Goal: Information Seeking & Learning: Learn about a topic

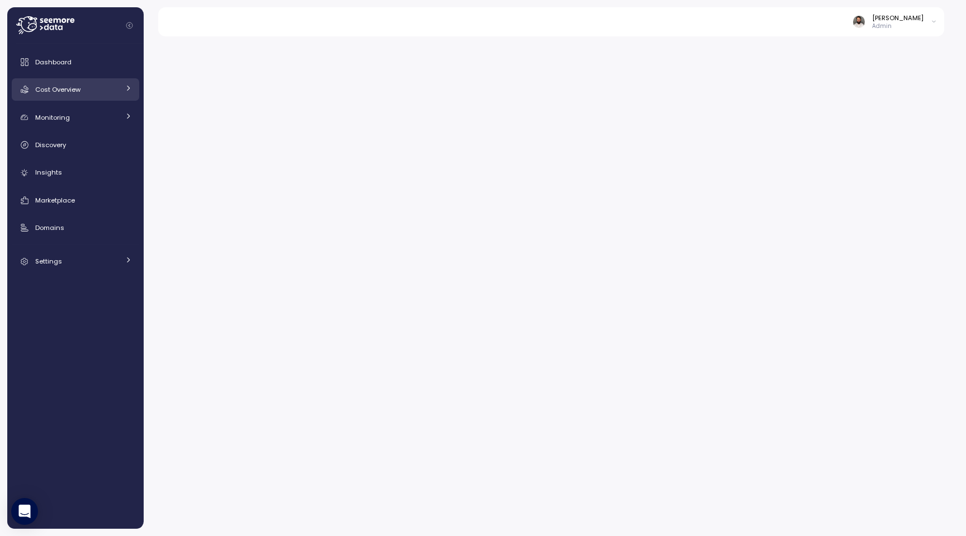
click at [116, 93] on div "Cost Overview" at bounding box center [77, 89] width 84 height 11
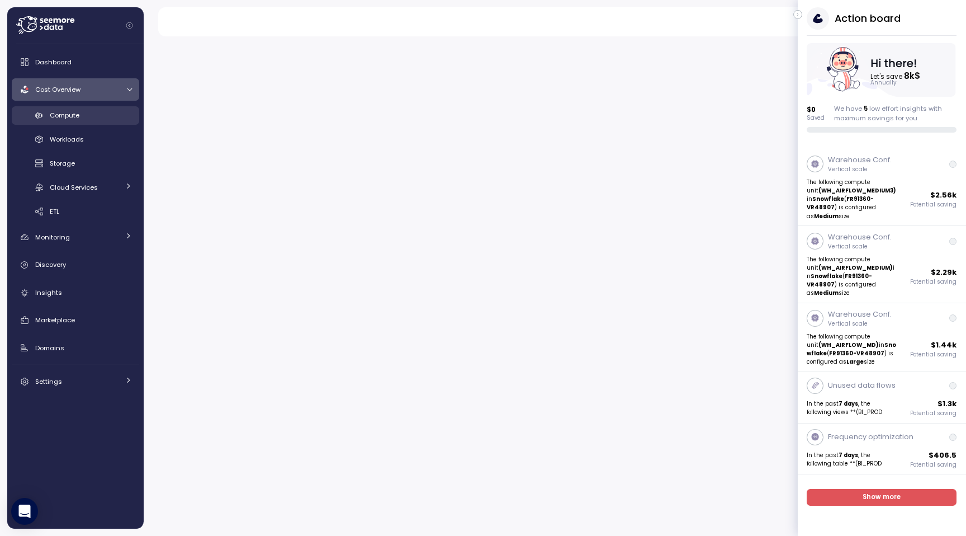
click at [110, 111] on div "Compute" at bounding box center [91, 115] width 82 height 11
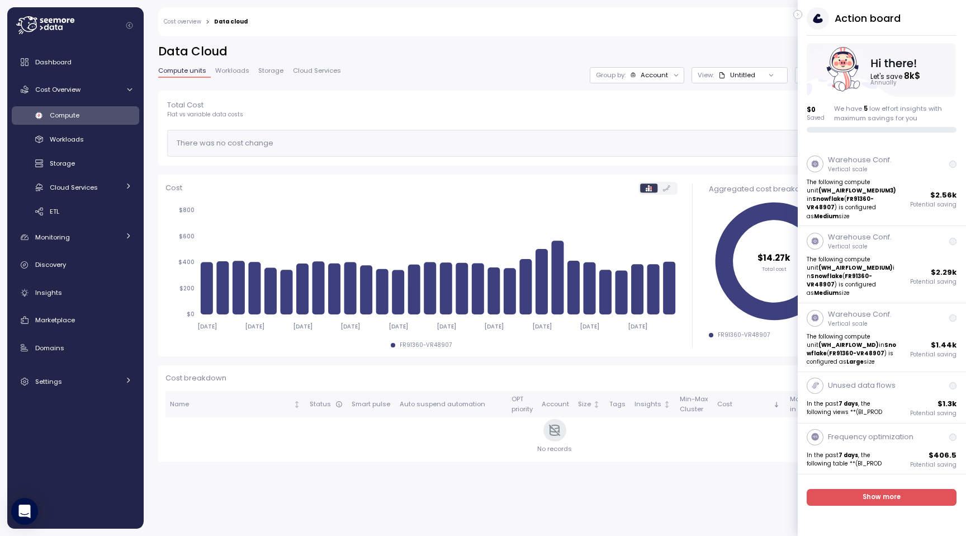
click at [799, 10] on button "button" at bounding box center [798, 14] width 9 height 9
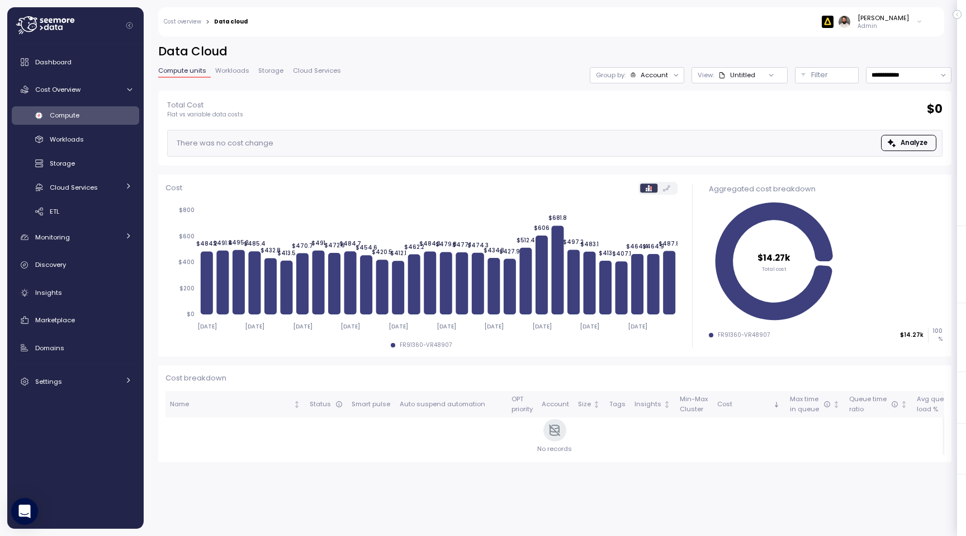
click at [669, 77] on div at bounding box center [677, 75] width 16 height 16
click at [668, 69] on div "Group by: Account" at bounding box center [637, 75] width 95 height 16
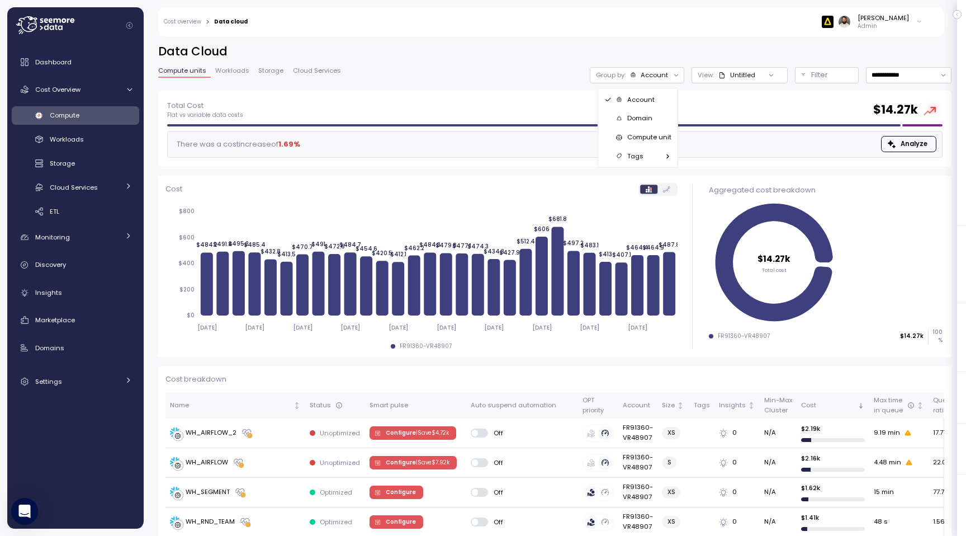
click at [648, 133] on p "Compute unit" at bounding box center [650, 137] width 44 height 9
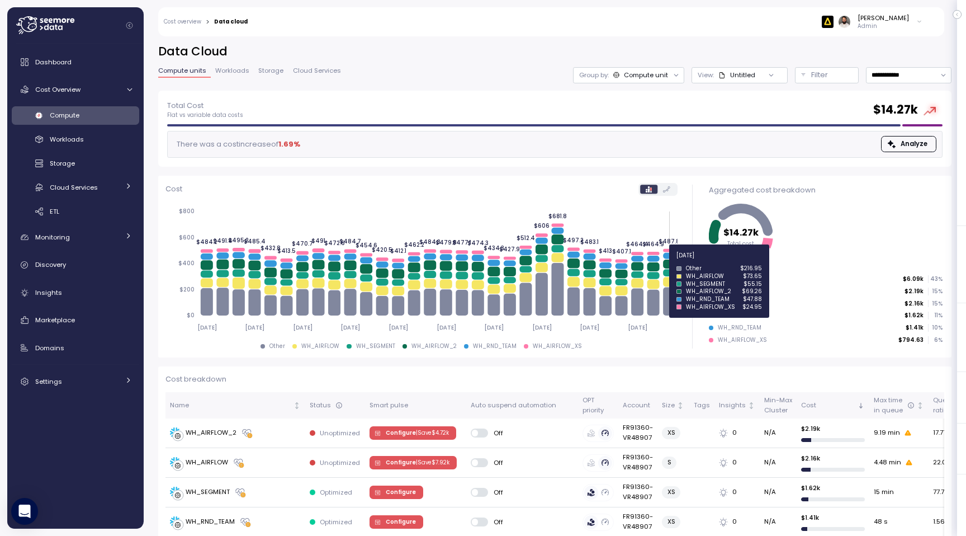
click at [669, 262] on icon at bounding box center [669, 264] width 12 height 9
click at [668, 272] on icon at bounding box center [669, 272] width 12 height 7
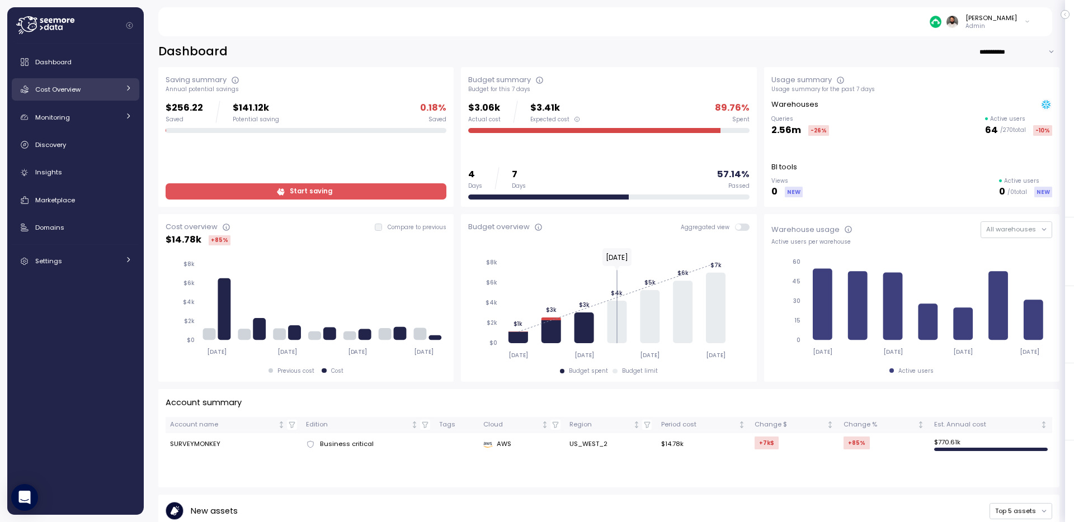
click at [105, 86] on div "Cost Overview" at bounding box center [77, 89] width 84 height 11
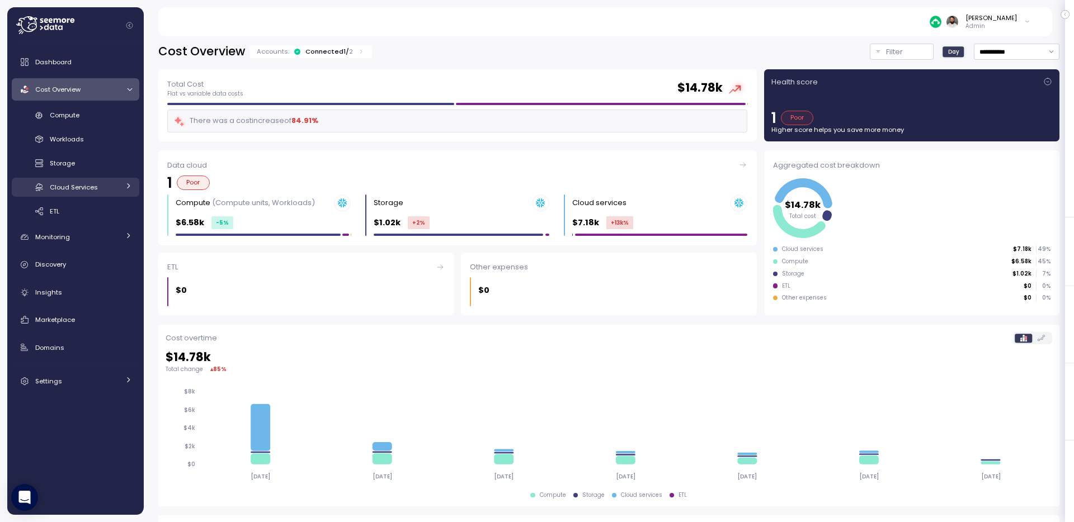
click at [104, 186] on div "Cloud Services" at bounding box center [84, 187] width 69 height 11
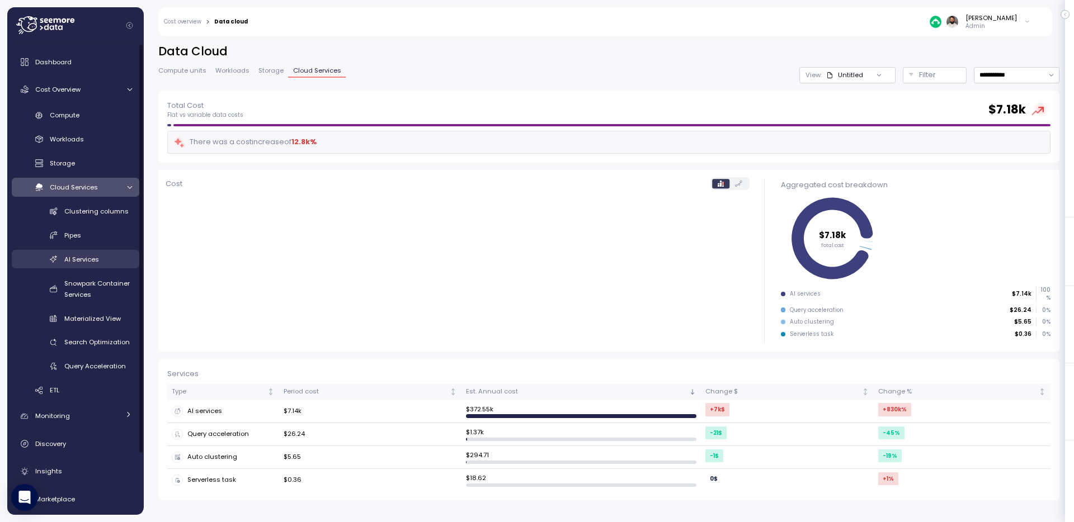
click at [107, 259] on div "AI Services" at bounding box center [98, 259] width 68 height 11
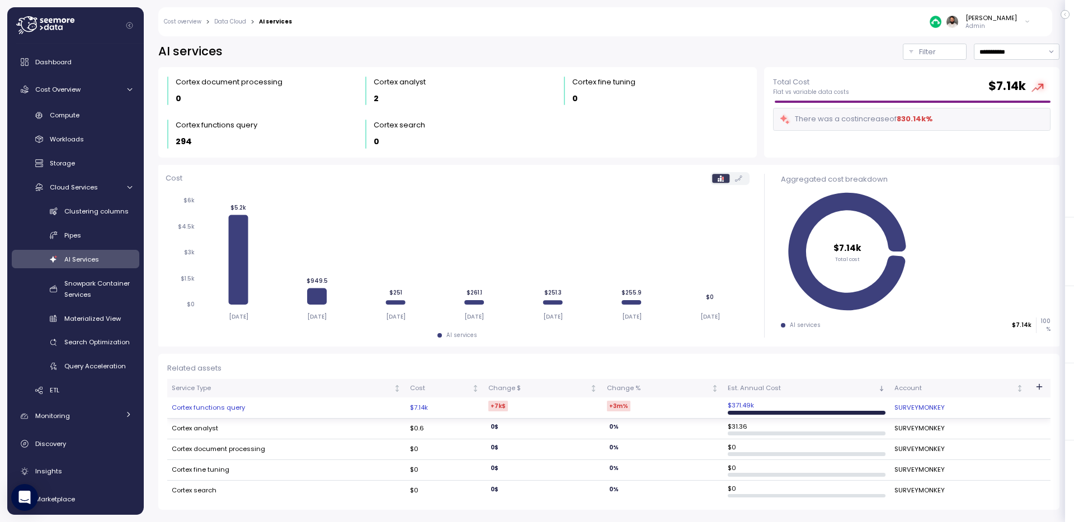
click at [383, 408] on td "Cortex functions query" at bounding box center [286, 408] width 238 height 21
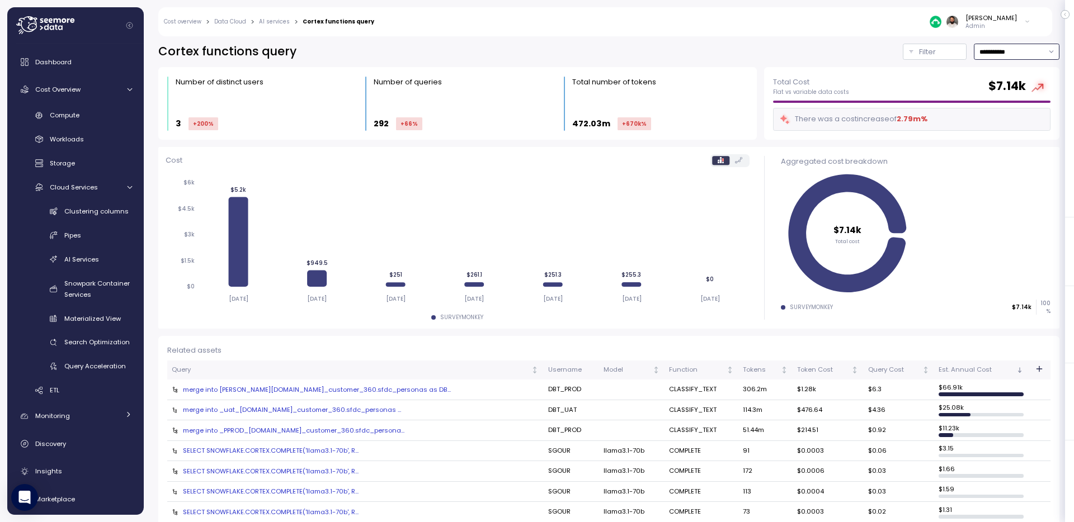
click at [975, 53] on input "**********" at bounding box center [1017, 52] width 86 height 16
click at [975, 120] on span "Last 14 days" at bounding box center [998, 121] width 39 height 10
type input "**********"
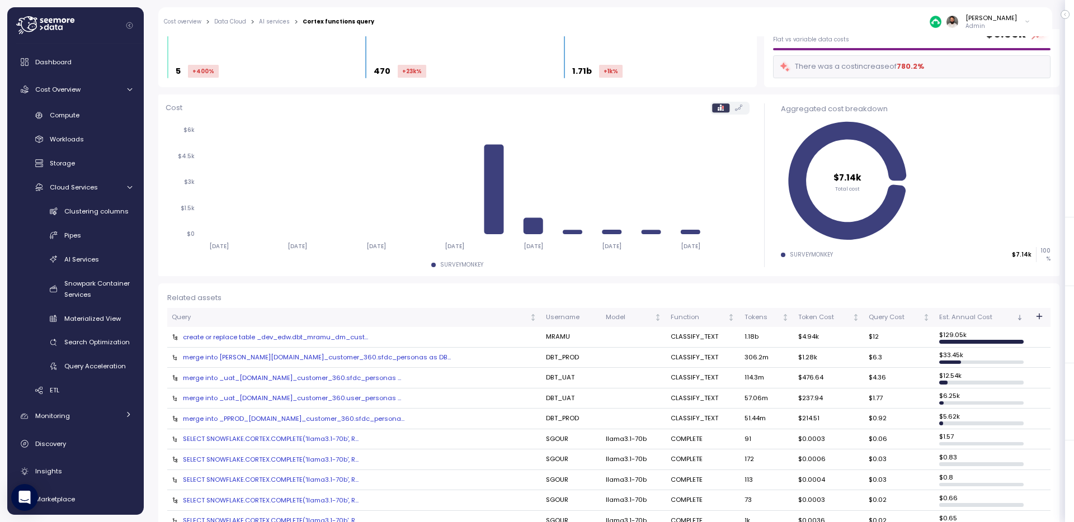
scroll to position [56, 0]
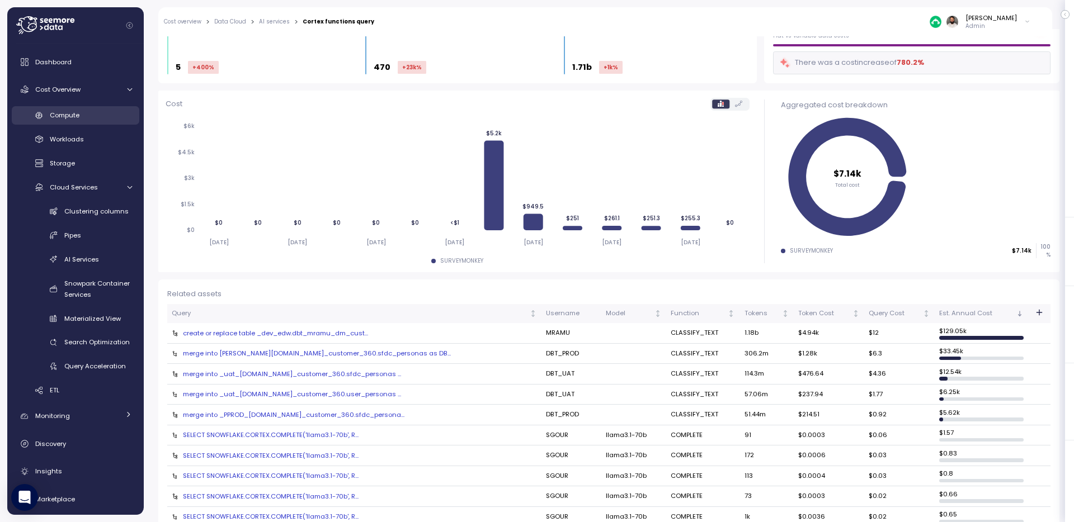
click at [91, 117] on div "Compute" at bounding box center [91, 115] width 82 height 11
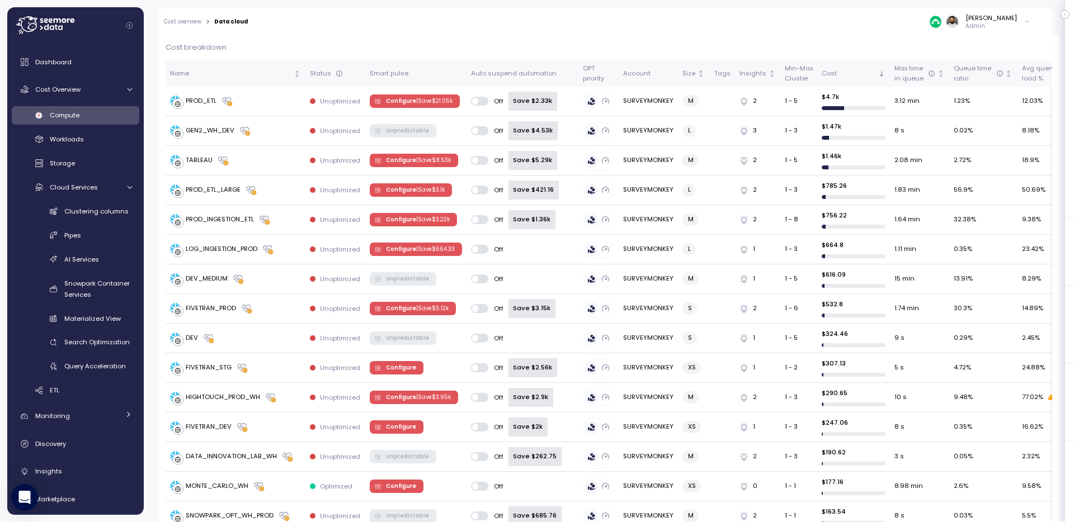
scroll to position [347, 0]
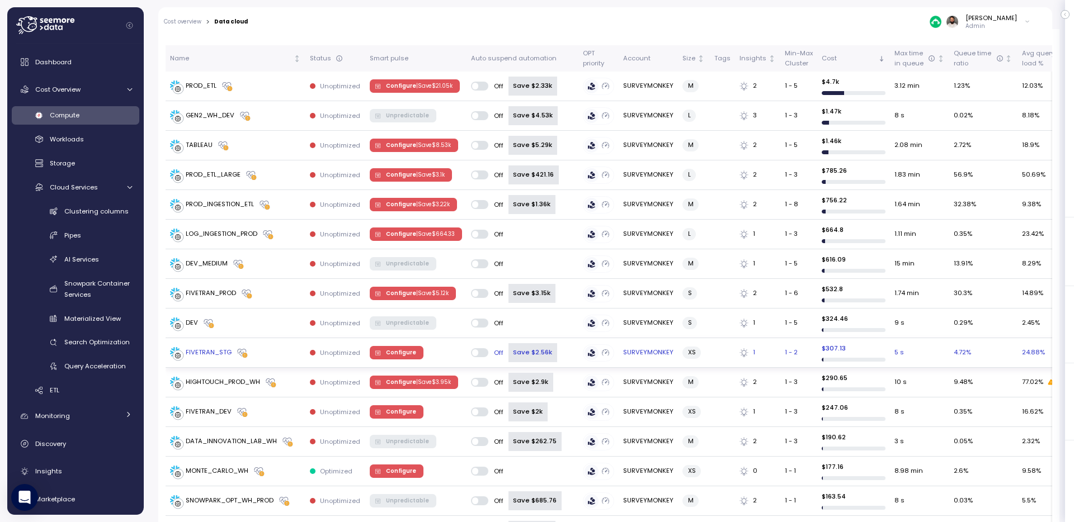
click at [410, 355] on span "Configure" at bounding box center [401, 353] width 30 height 12
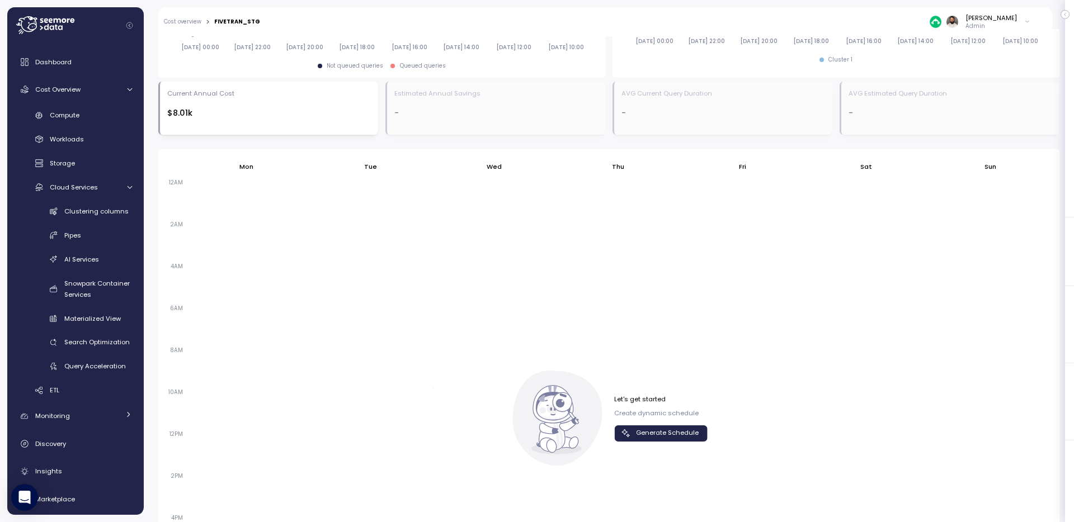
scroll to position [629, 0]
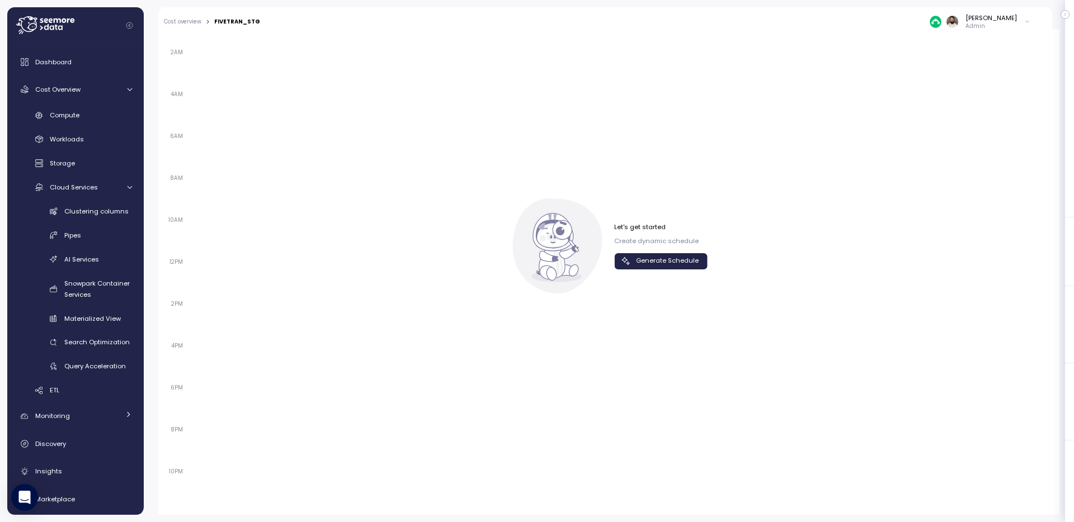
click at [631, 257] on icon "button" at bounding box center [625, 261] width 11 height 11
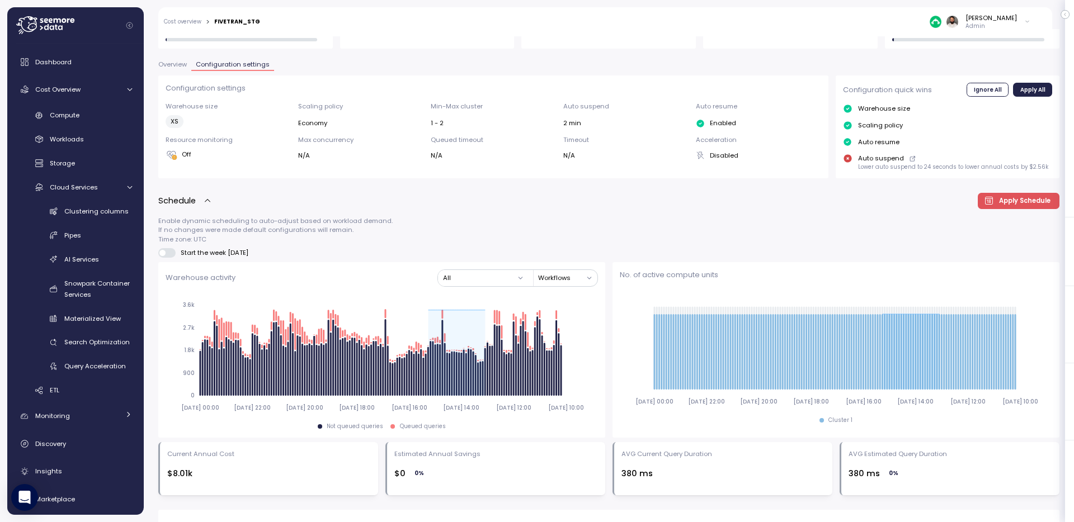
scroll to position [0, 0]
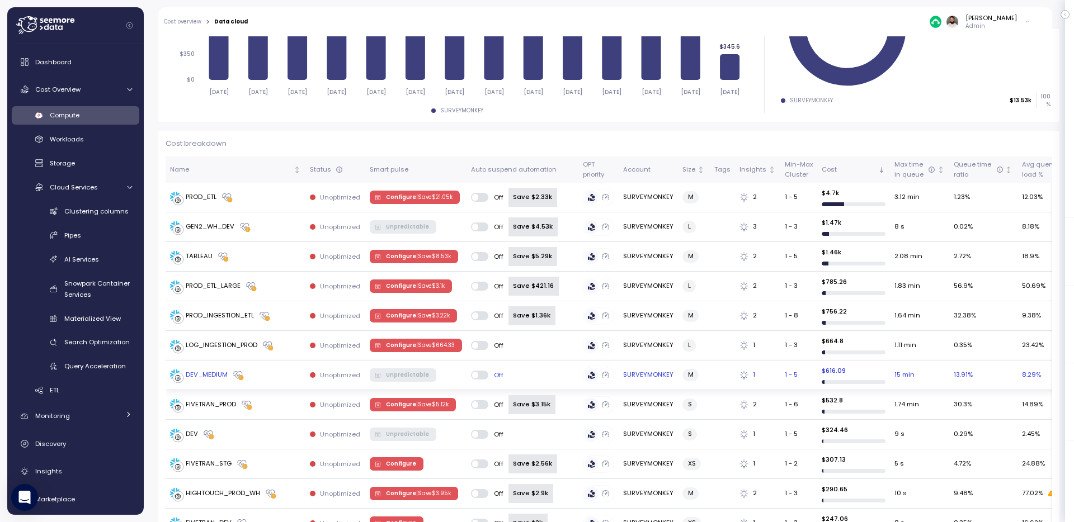
scroll to position [234, 0]
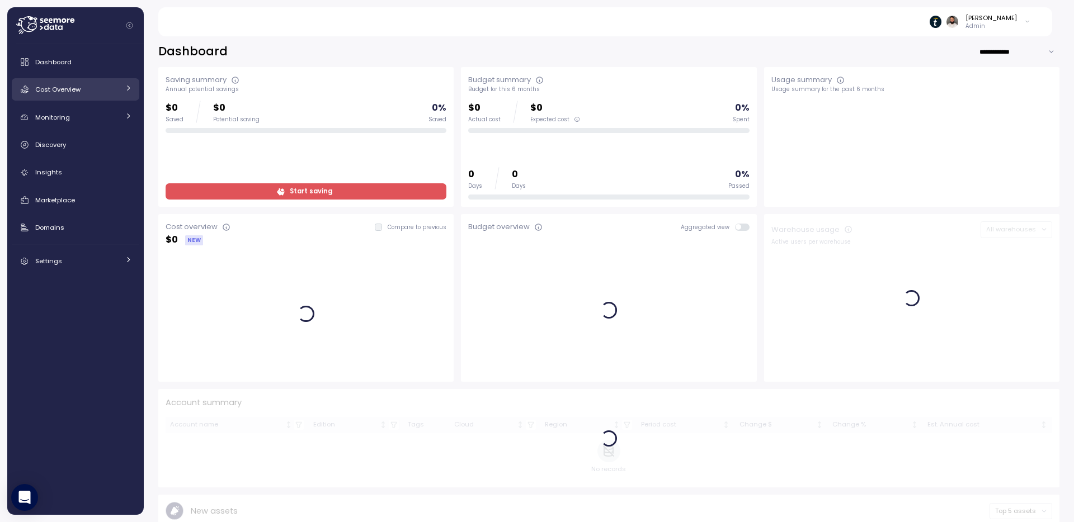
click at [110, 86] on div "Cost Overview" at bounding box center [77, 89] width 84 height 11
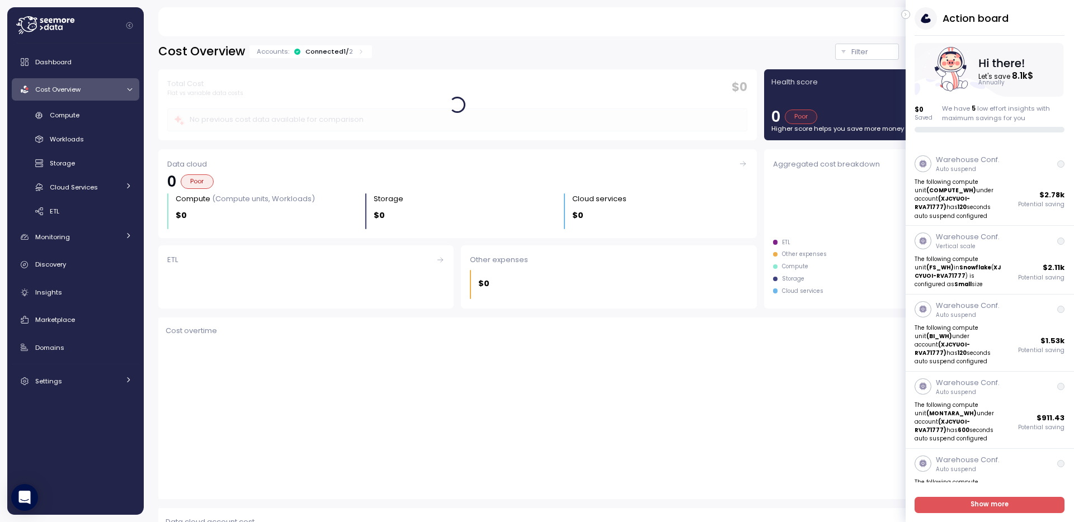
click at [909, 13] on button "button" at bounding box center [905, 14] width 9 height 9
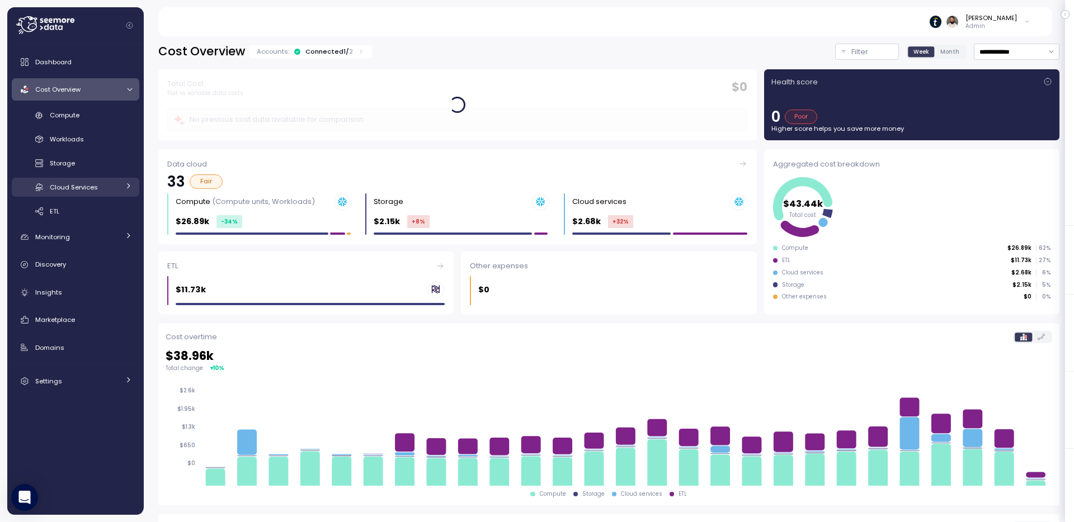
click at [98, 184] on div "Cloud Services" at bounding box center [84, 187] width 69 height 11
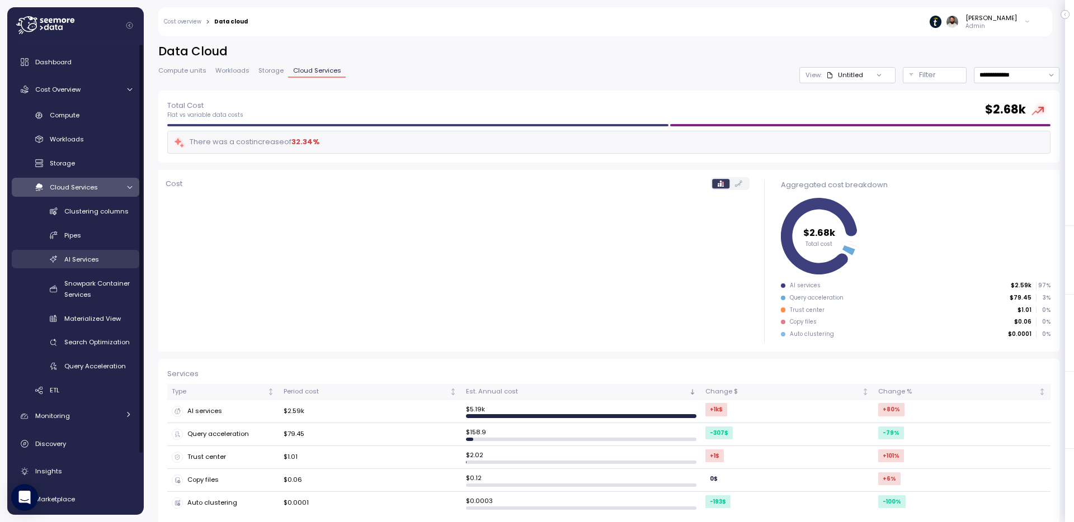
click at [97, 260] on span "AI Services" at bounding box center [81, 259] width 35 height 9
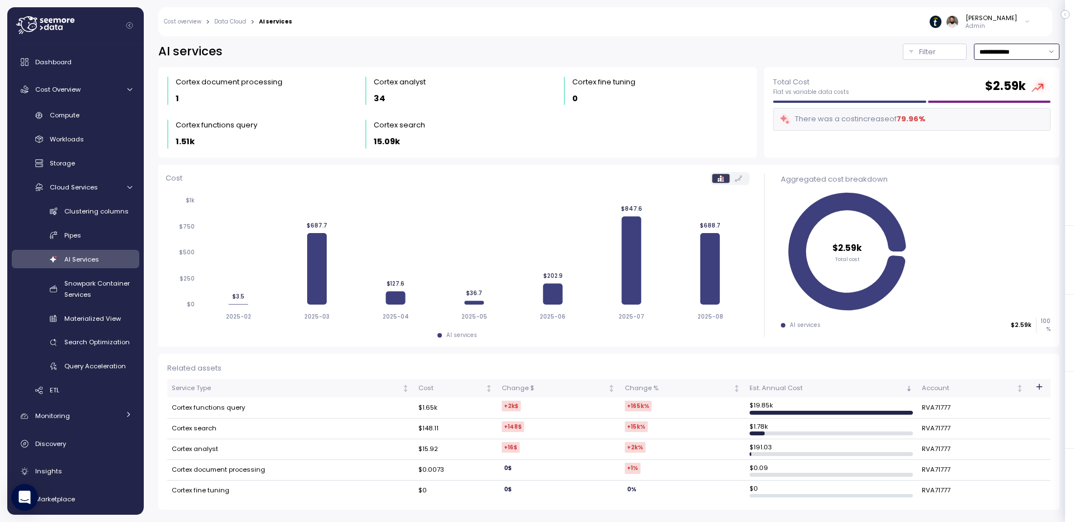
click at [1017, 46] on input "**********" at bounding box center [1017, 52] width 86 height 16
click at [1009, 132] on span "Last 30 days" at bounding box center [999, 136] width 41 height 10
type input "**********"
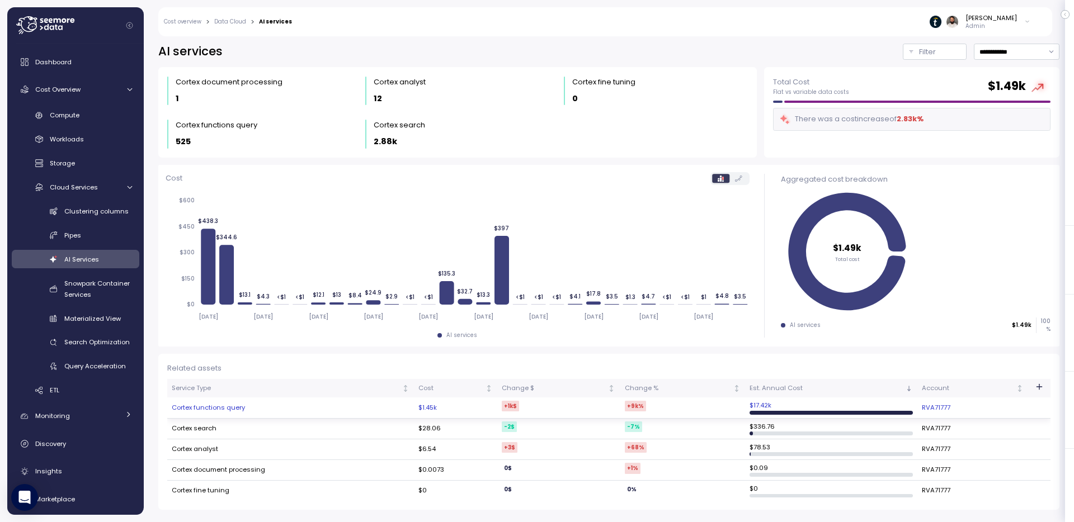
click at [284, 414] on td "Cortex functions query" at bounding box center [290, 408] width 247 height 21
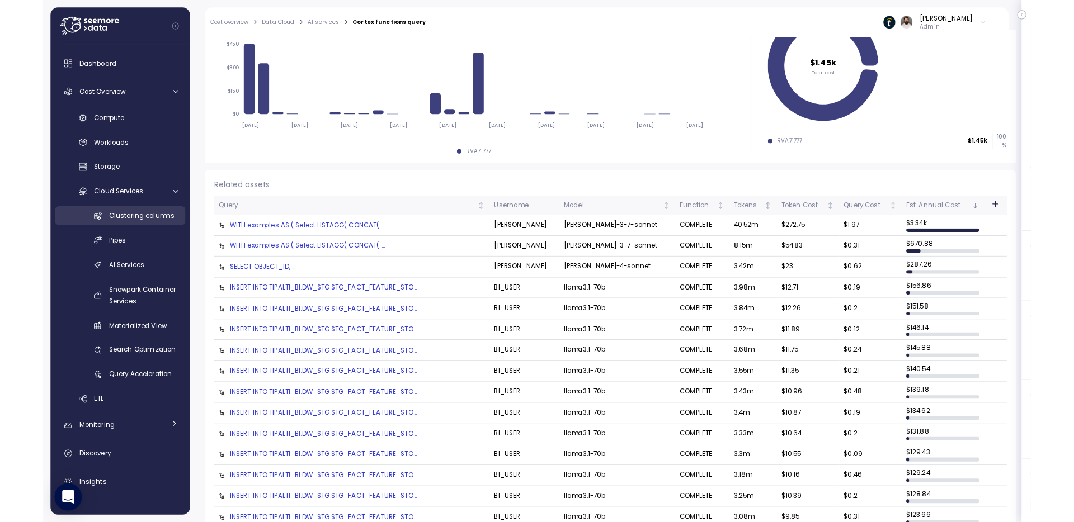
scroll to position [187, 0]
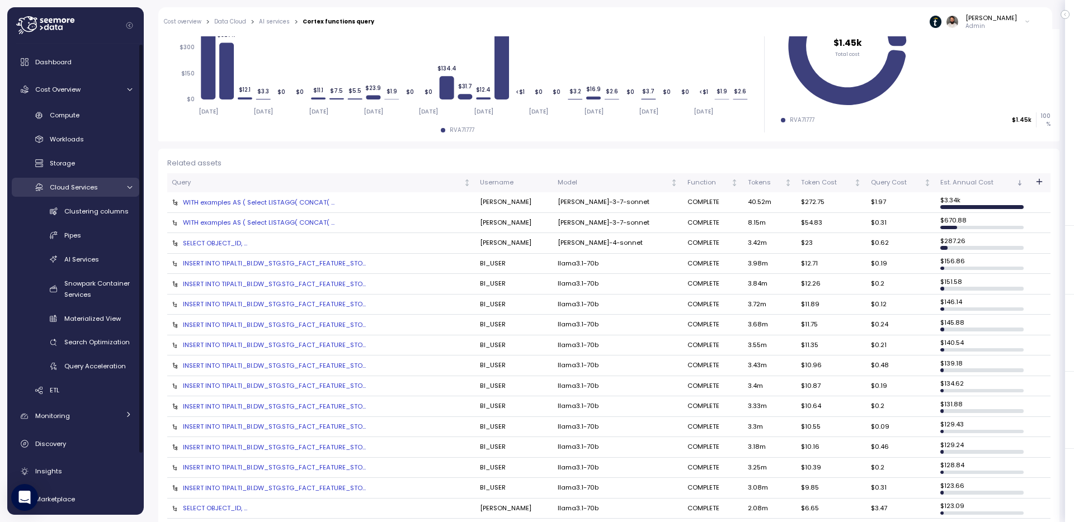
click at [99, 186] on div "Cloud Services" at bounding box center [84, 187] width 69 height 11
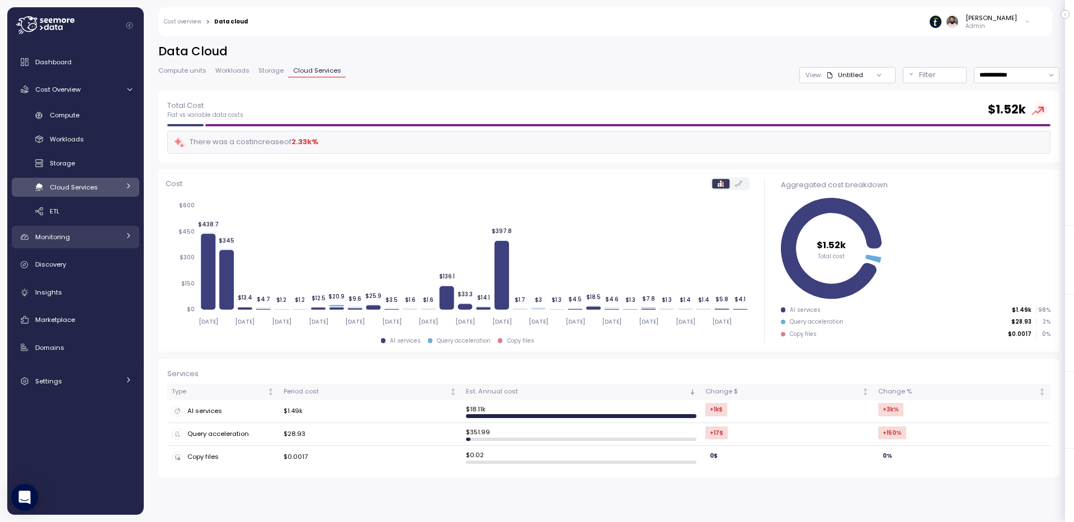
click at [112, 244] on link "Monitoring" at bounding box center [76, 237] width 128 height 22
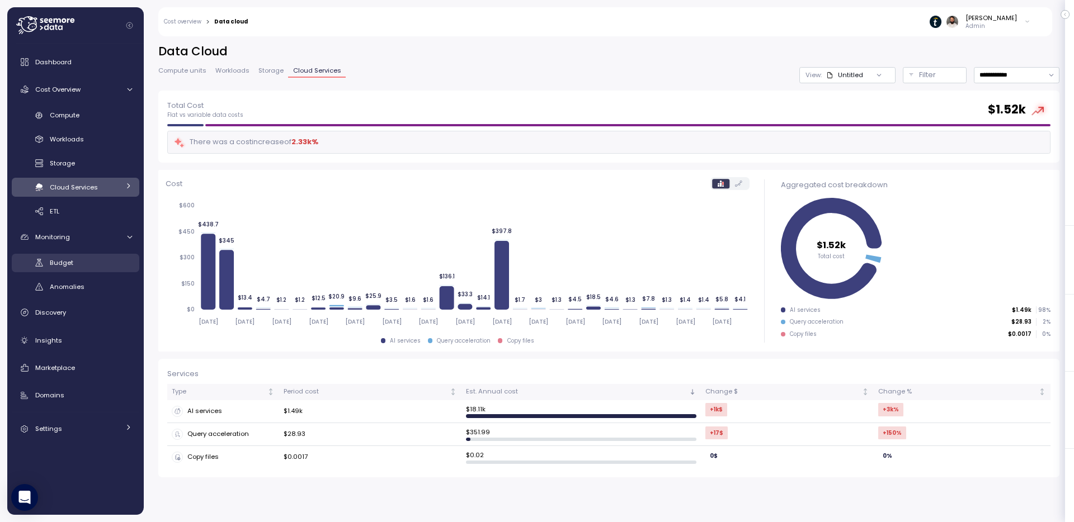
click at [106, 263] on div "Budget" at bounding box center [91, 262] width 82 height 11
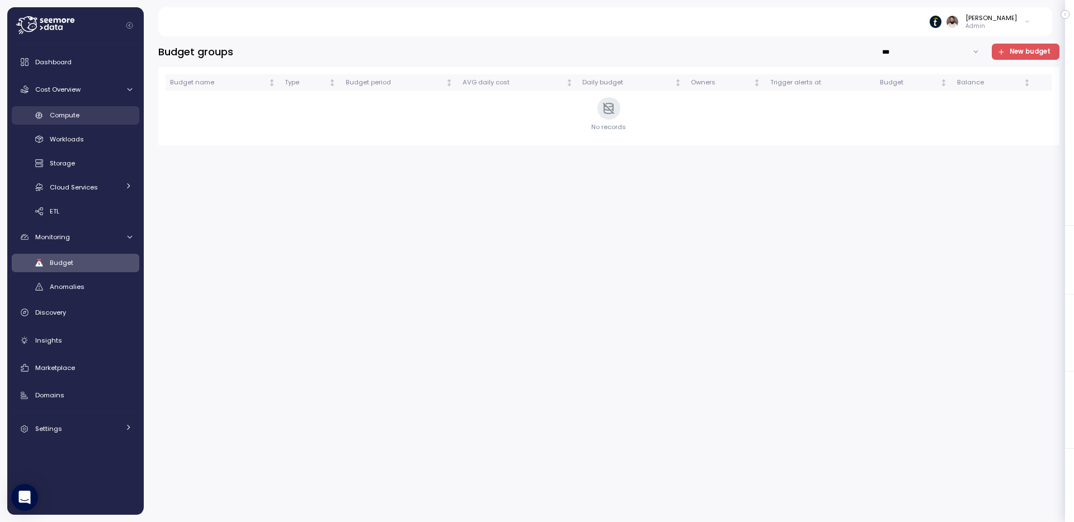
click at [72, 114] on span "Compute" at bounding box center [65, 115] width 30 height 9
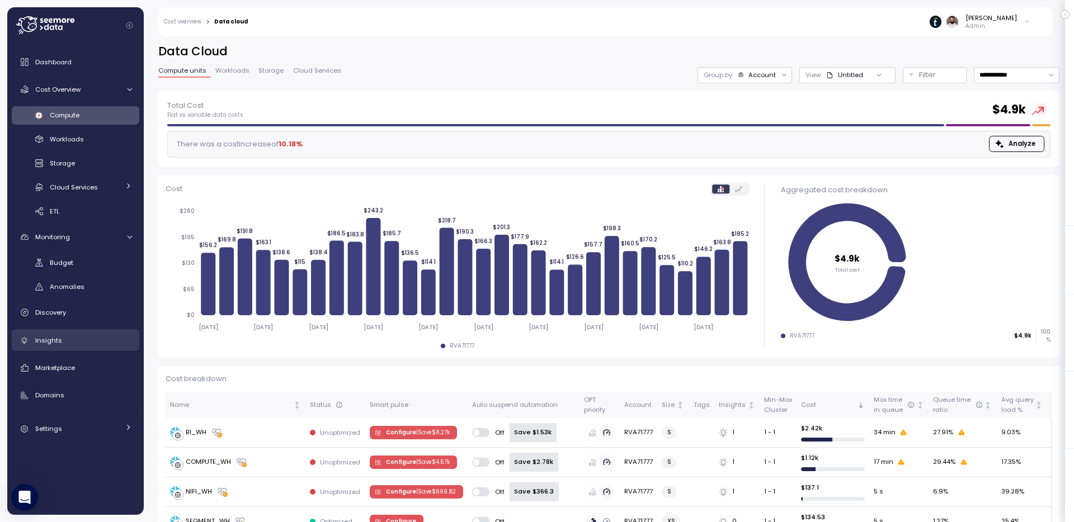
click at [68, 335] on div "Insights" at bounding box center [83, 340] width 97 height 11
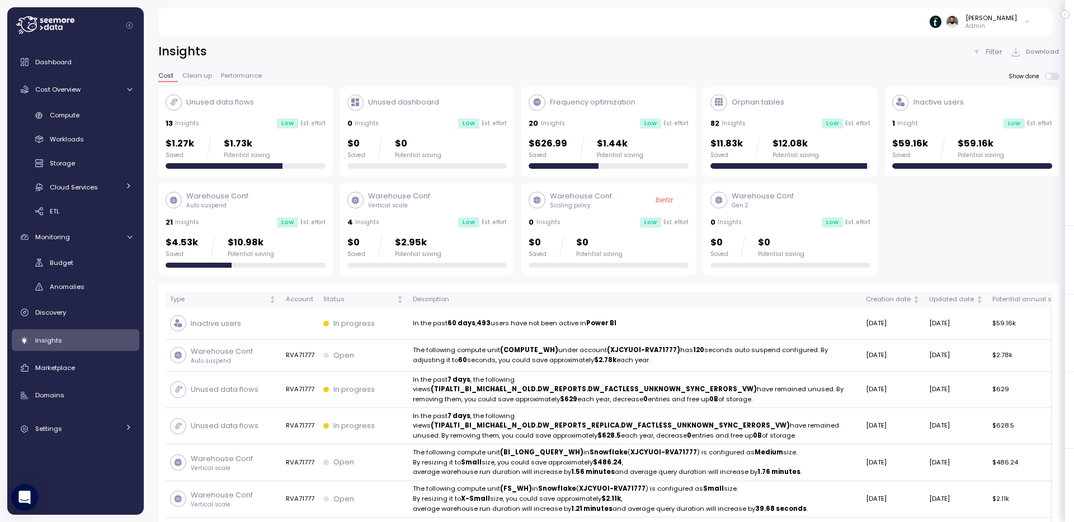
click at [287, 144] on div "$1.27k Saved $1.73k Potential saving" at bounding box center [246, 147] width 160 height 22
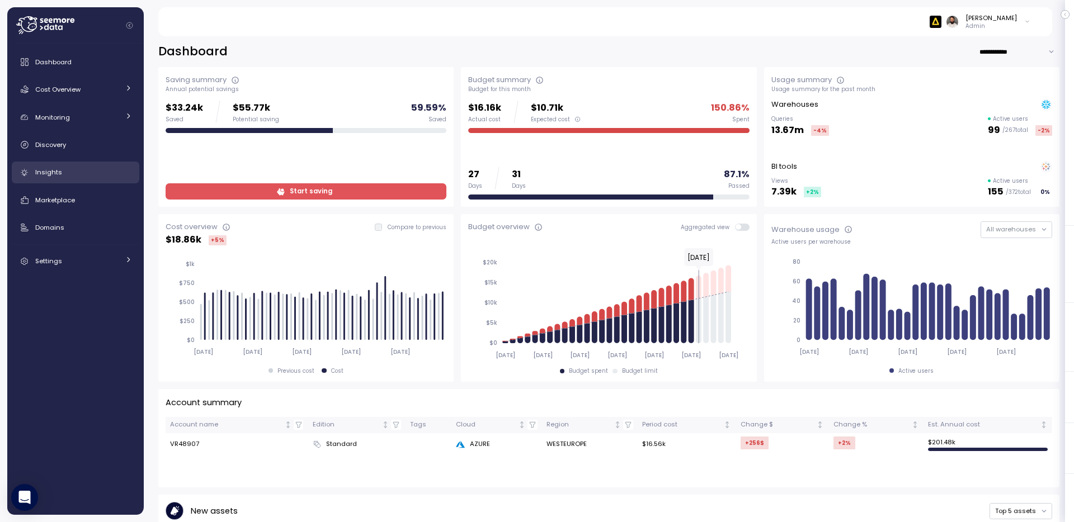
click at [97, 181] on link "Insights" at bounding box center [76, 173] width 128 height 22
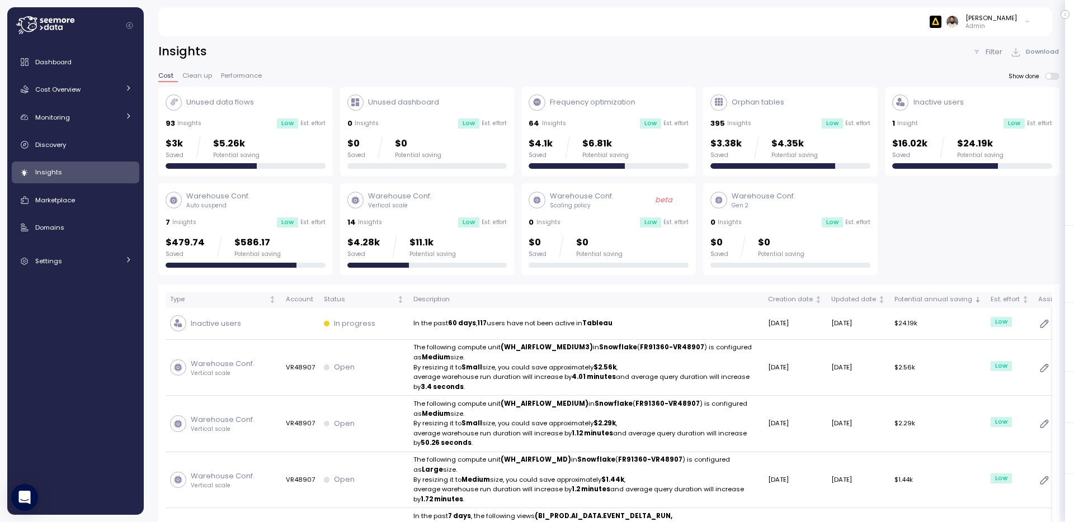
click at [301, 142] on div "$3k Saved $5.26k Potential saving" at bounding box center [246, 147] width 160 height 22
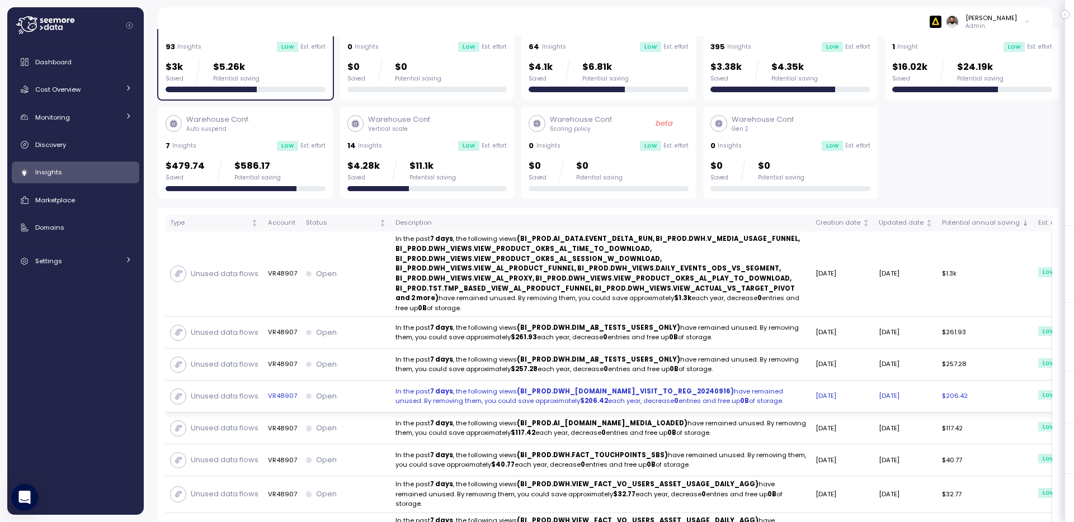
scroll to position [73, 0]
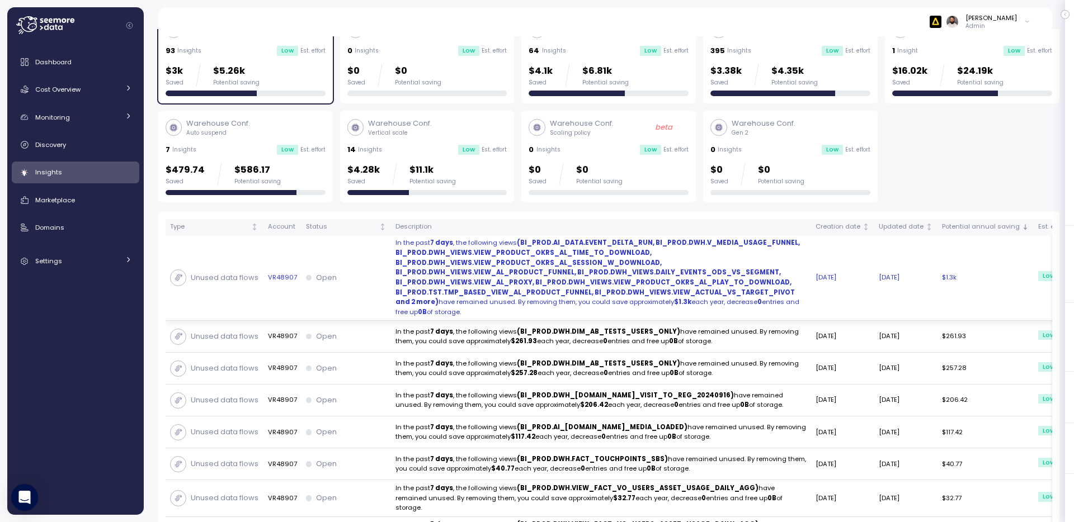
click at [620, 296] on p "In the past 7 days , the following views (BI_PROD.AI_DATA.EVENT_DELTA_RUN, BI_P…" at bounding box center [600, 277] width 411 height 79
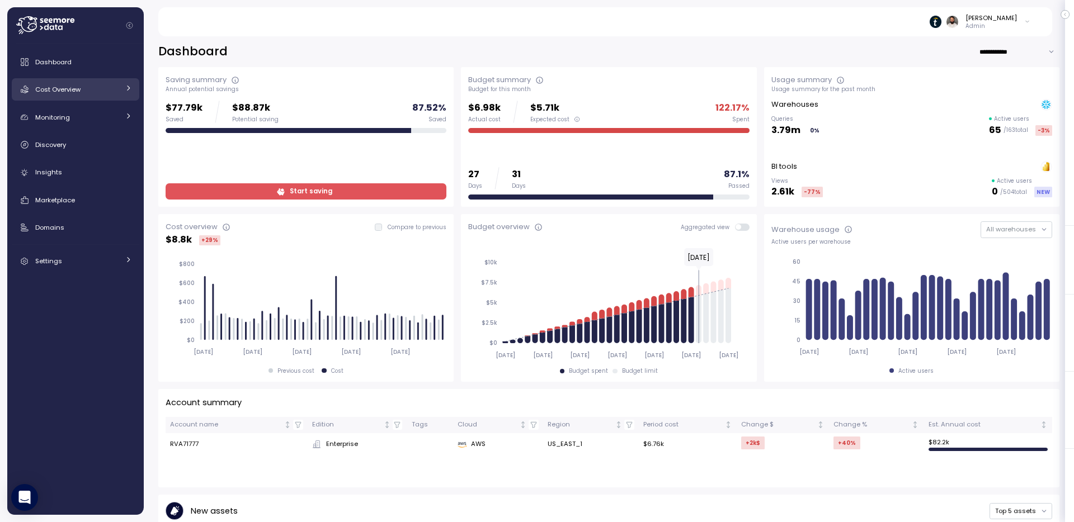
click at [122, 81] on link "Cost Overview" at bounding box center [76, 89] width 128 height 22
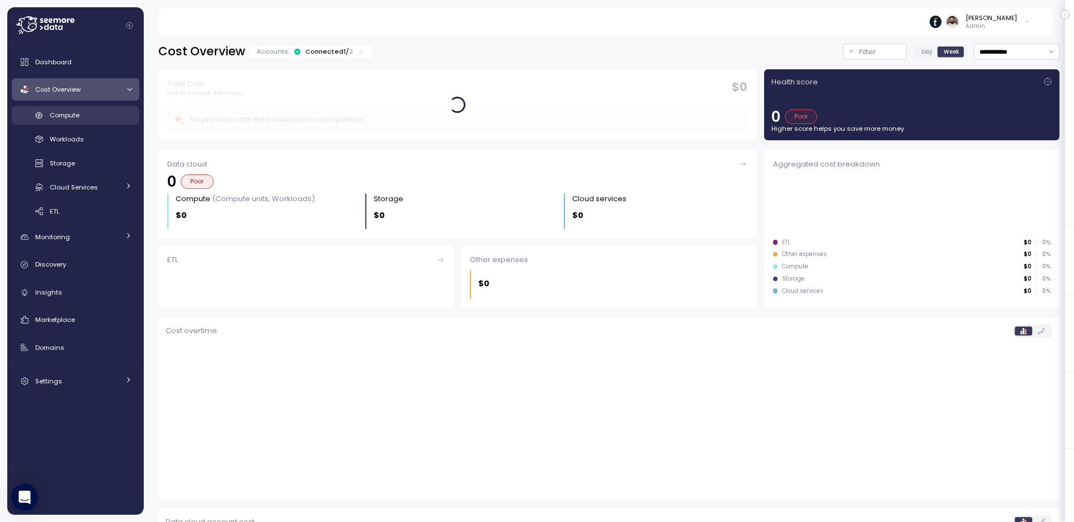
click at [110, 111] on div "Compute" at bounding box center [91, 115] width 82 height 11
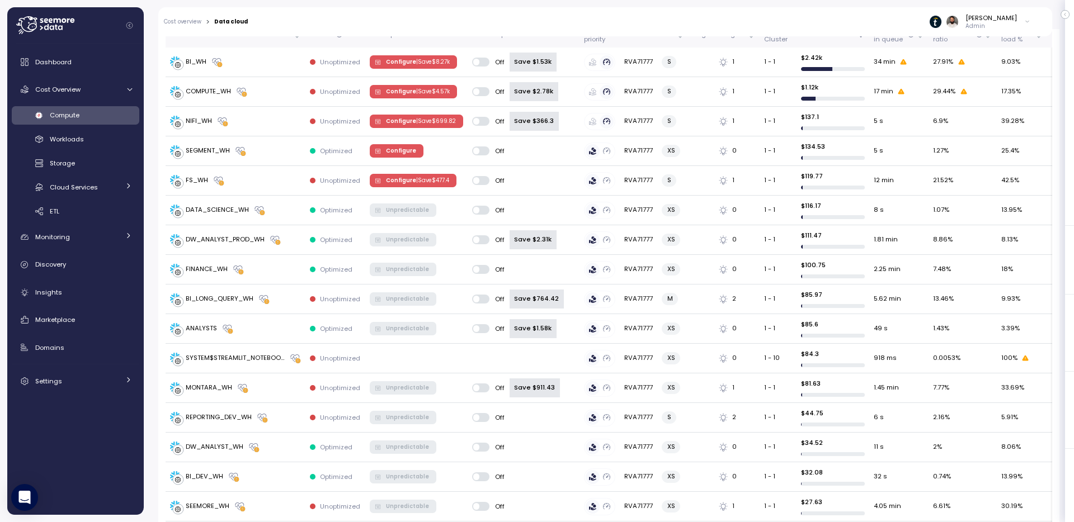
scroll to position [371, 0]
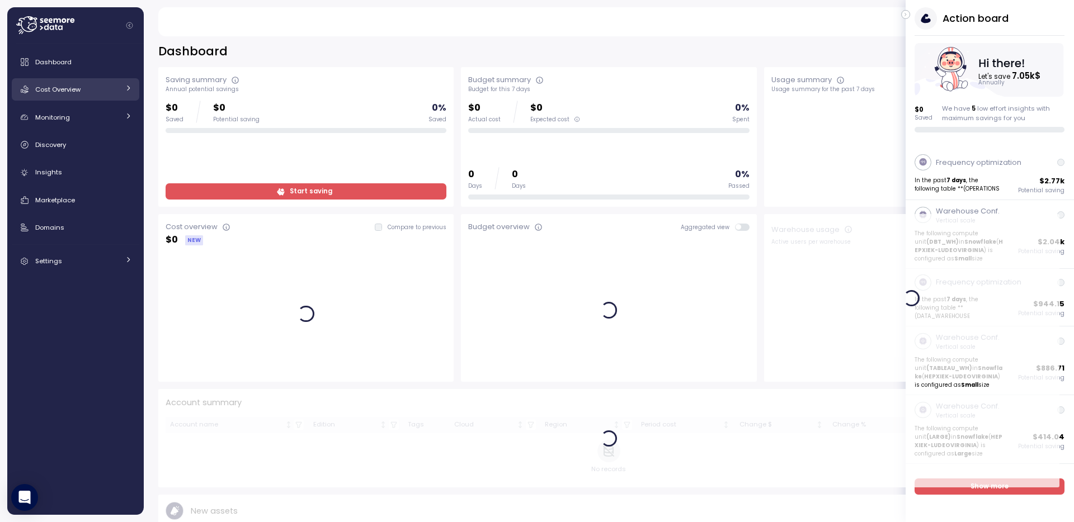
click at [89, 80] on link "Cost Overview" at bounding box center [76, 89] width 128 height 22
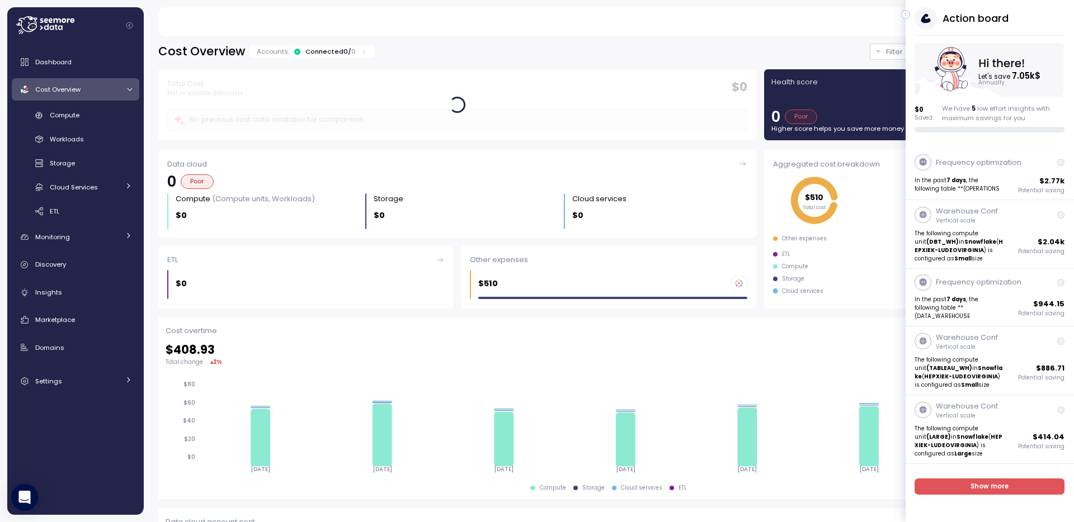
click at [904, 16] on icon "button" at bounding box center [905, 14] width 5 height 13
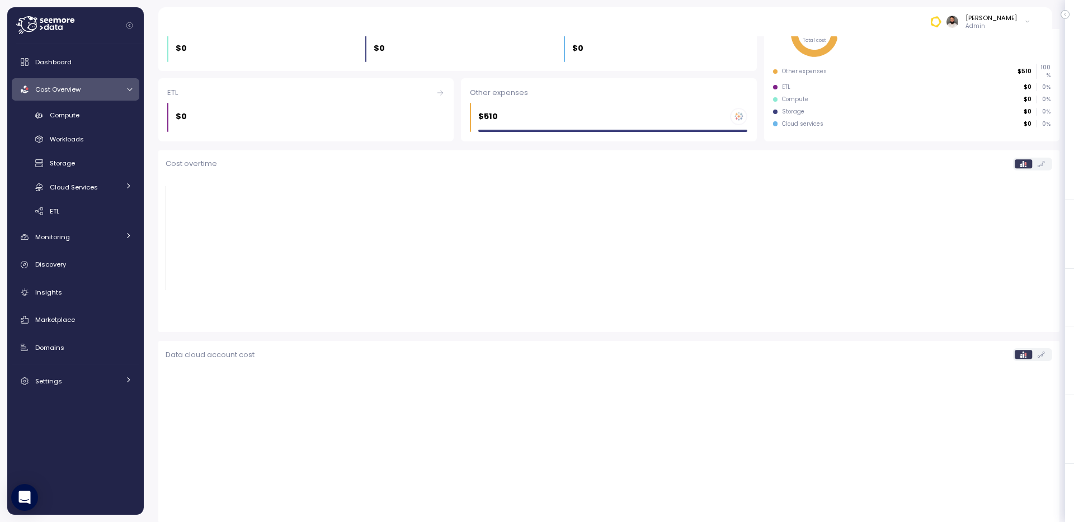
scroll to position [165, 0]
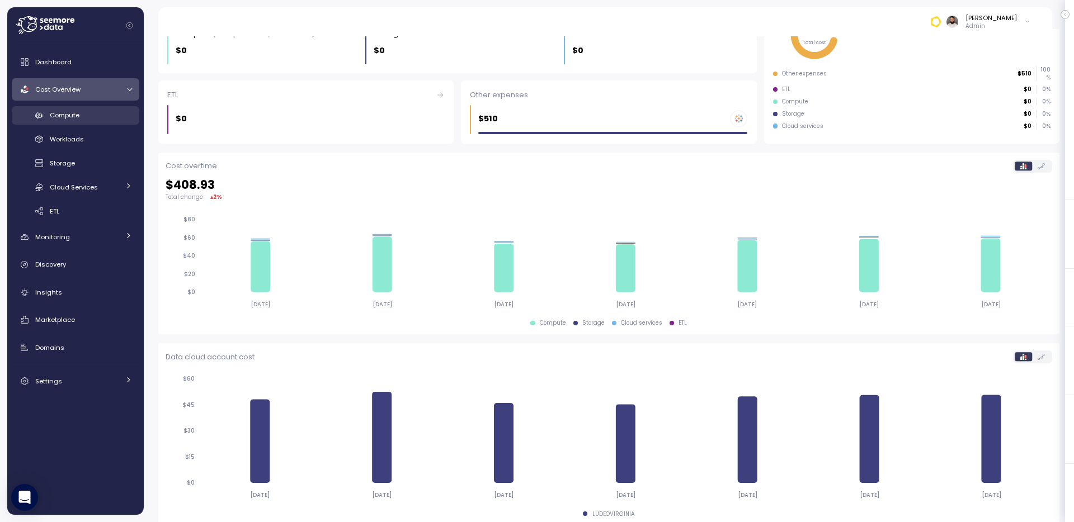
click at [91, 120] on div "Compute" at bounding box center [91, 115] width 82 height 11
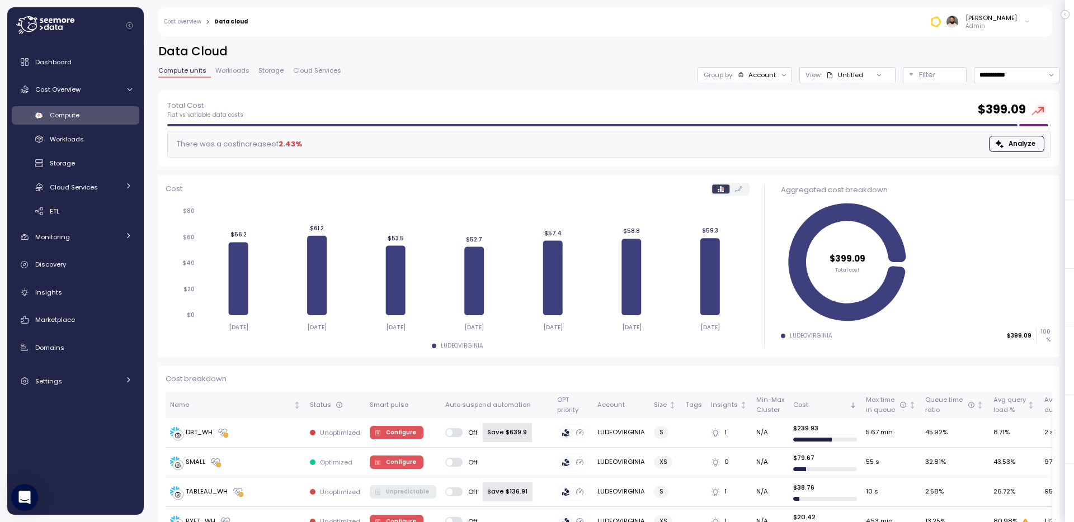
click at [772, 73] on div "Account" at bounding box center [761, 74] width 27 height 9
click at [754, 133] on p "Compute unit" at bounding box center [756, 137] width 44 height 9
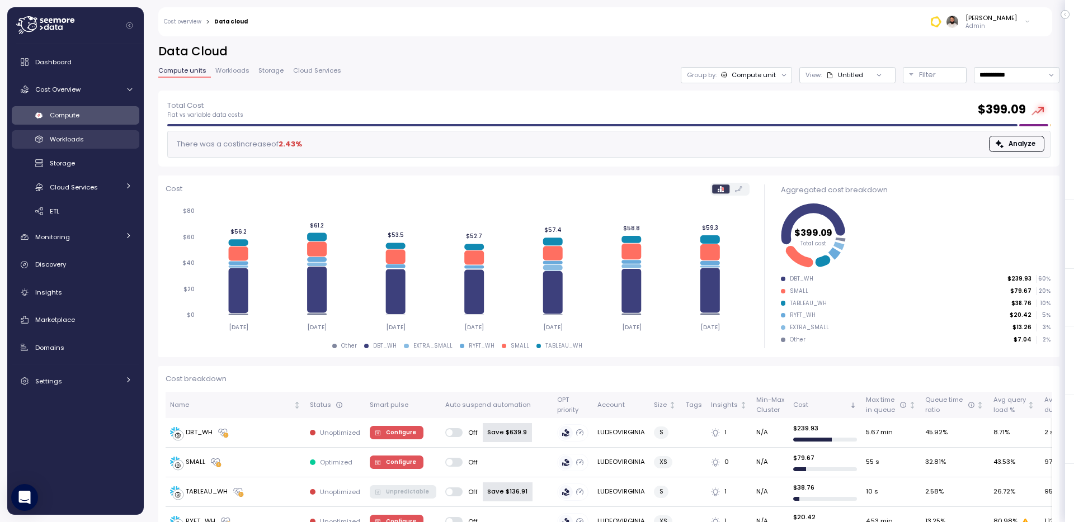
click at [65, 141] on span "Workloads" at bounding box center [67, 139] width 34 height 9
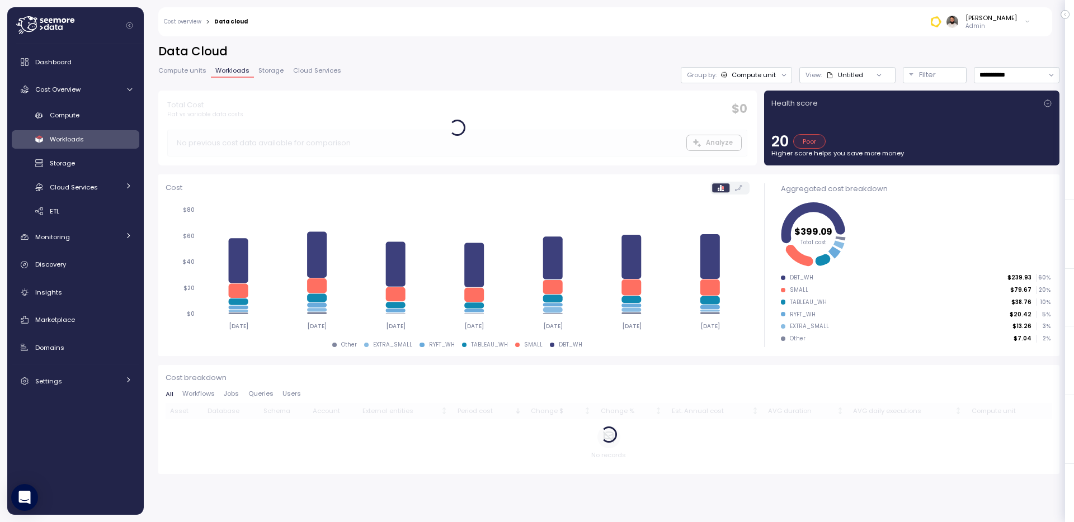
click at [860, 78] on div "Untitled" at bounding box center [844, 74] width 37 height 9
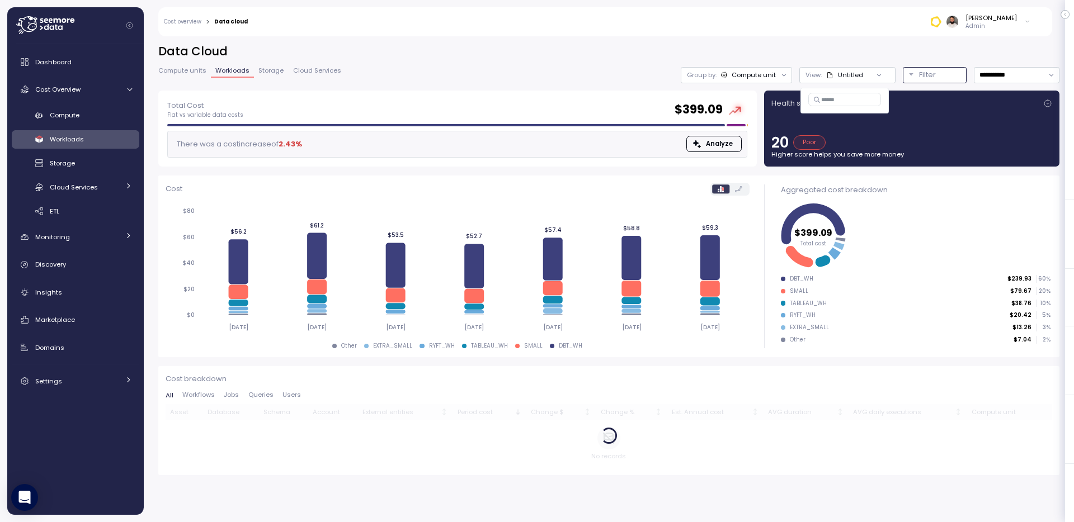
click at [923, 72] on p "Filter" at bounding box center [927, 74] width 17 height 11
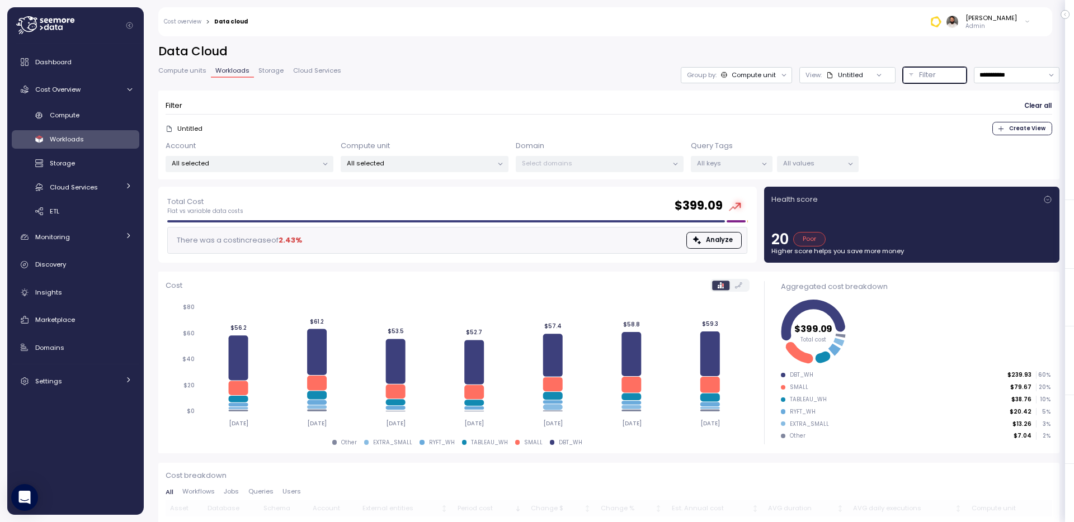
click at [724, 160] on p "All keys" at bounding box center [727, 163] width 60 height 9
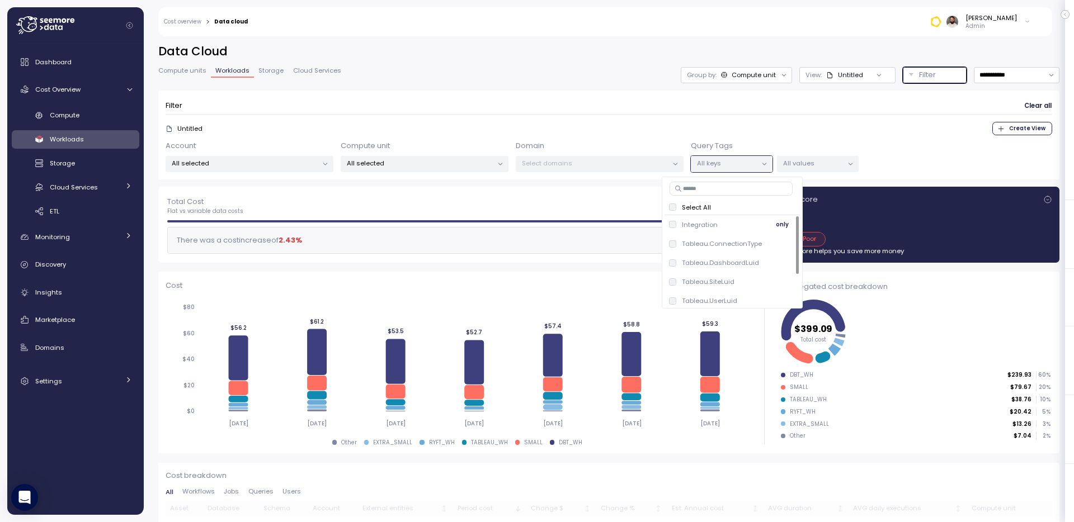
click at [785, 226] on span "only" at bounding box center [782, 225] width 13 height 12
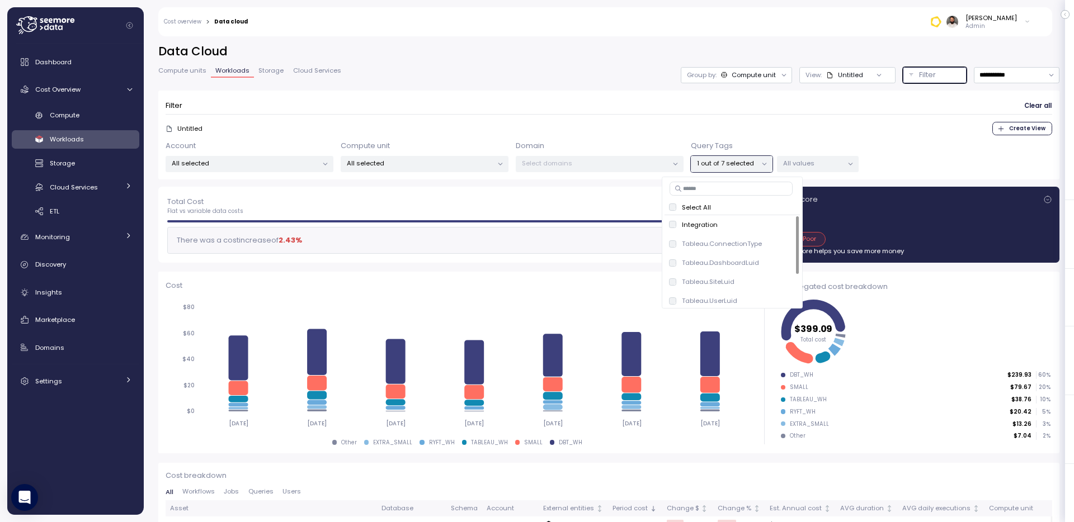
click at [833, 166] on p "All values" at bounding box center [813, 163] width 60 height 9
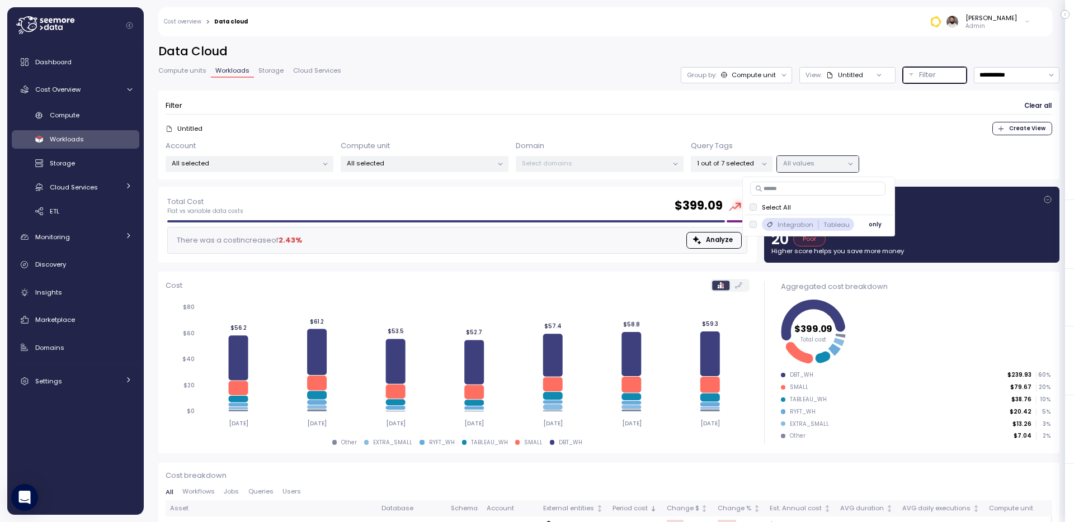
click at [861, 224] on button "only" at bounding box center [874, 224] width 27 height 13
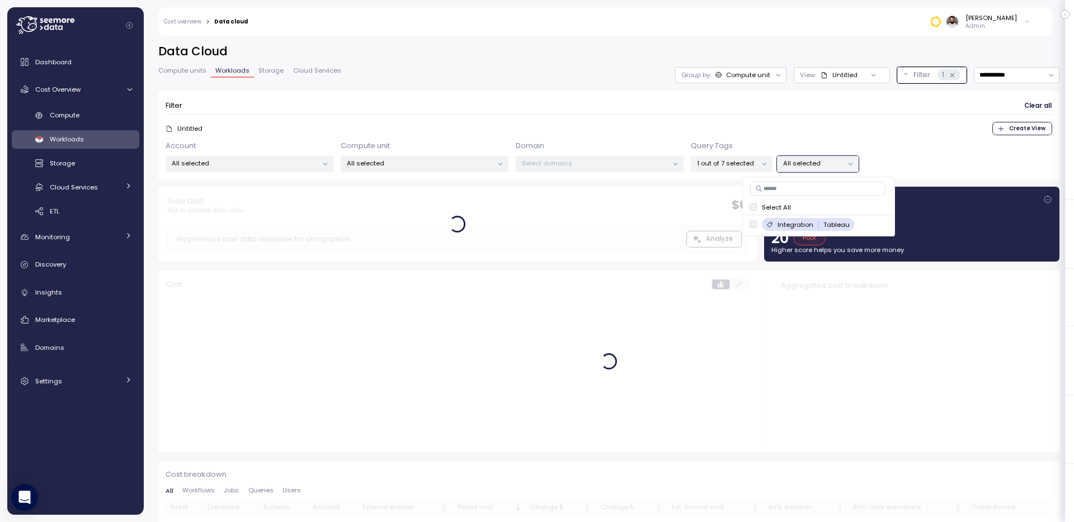
click at [919, 123] on div "Untitled Create View" at bounding box center [609, 128] width 886 height 13
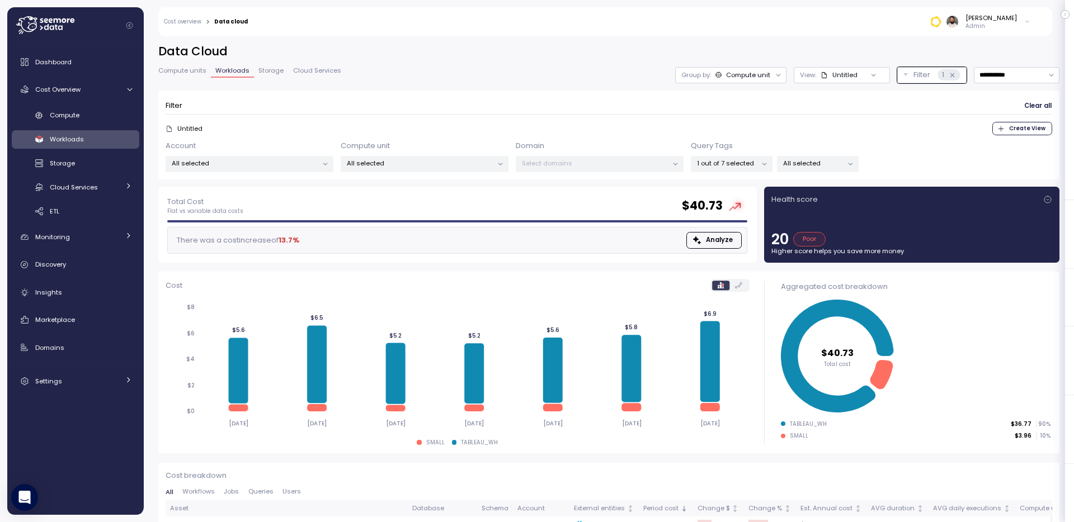
click at [825, 160] on p "All selected" at bounding box center [813, 163] width 60 height 9
click at [743, 166] on p "1 out of 7 selected" at bounding box center [727, 163] width 60 height 9
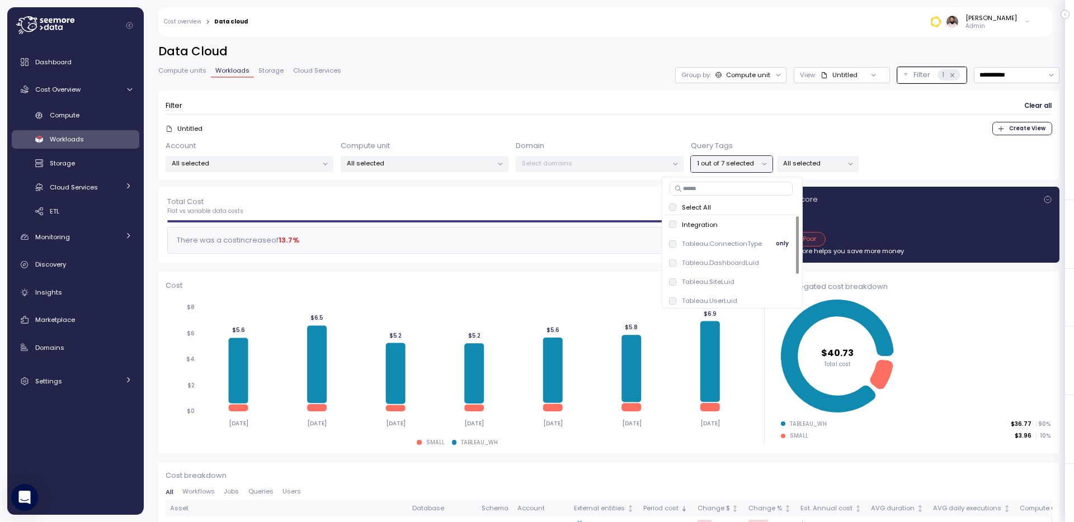
click at [749, 246] on p "Tableau.ConnectionType" at bounding box center [722, 243] width 80 height 9
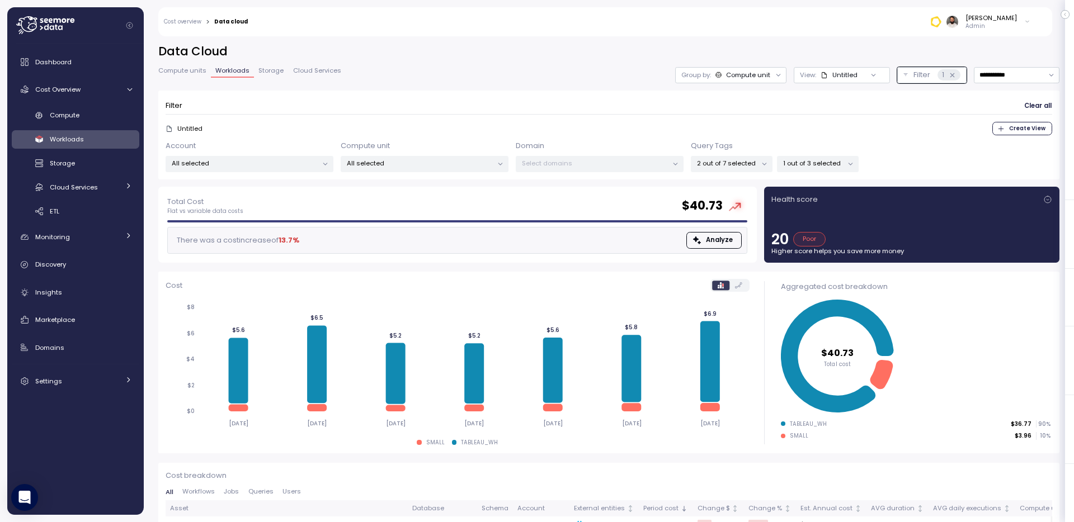
click at [838, 159] on p "1 out of 3 selected" at bounding box center [813, 163] width 60 height 9
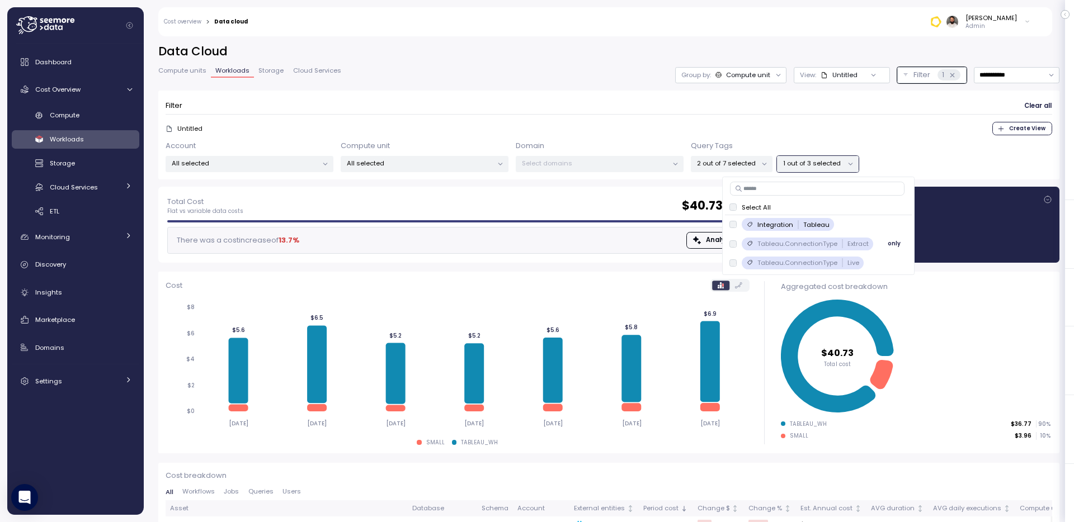
click at [895, 247] on span "only" at bounding box center [894, 244] width 13 height 12
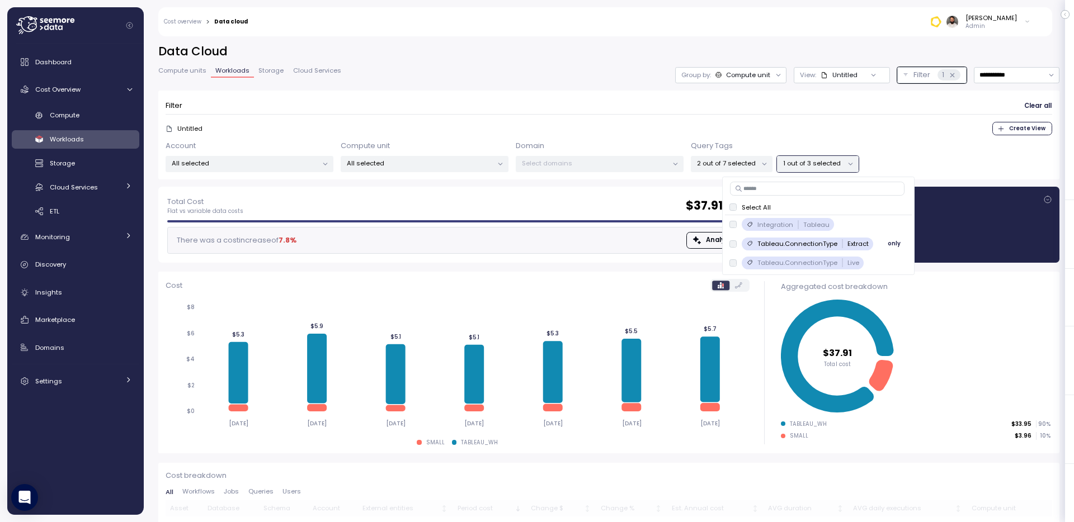
click at [895, 247] on span "only" at bounding box center [894, 244] width 13 height 12
click at [884, 262] on button "only" at bounding box center [893, 262] width 27 height 13
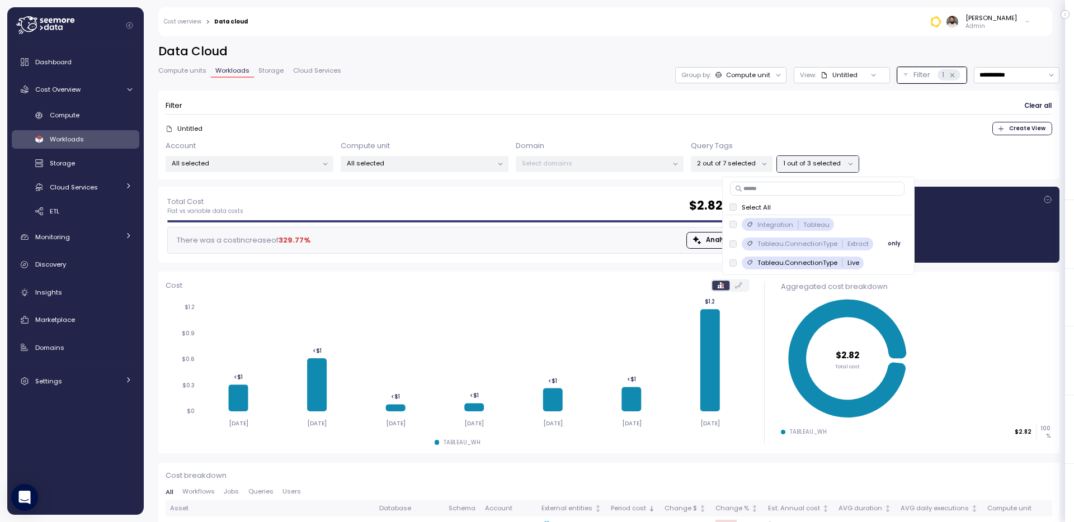
click at [889, 246] on span "only" at bounding box center [894, 244] width 13 height 12
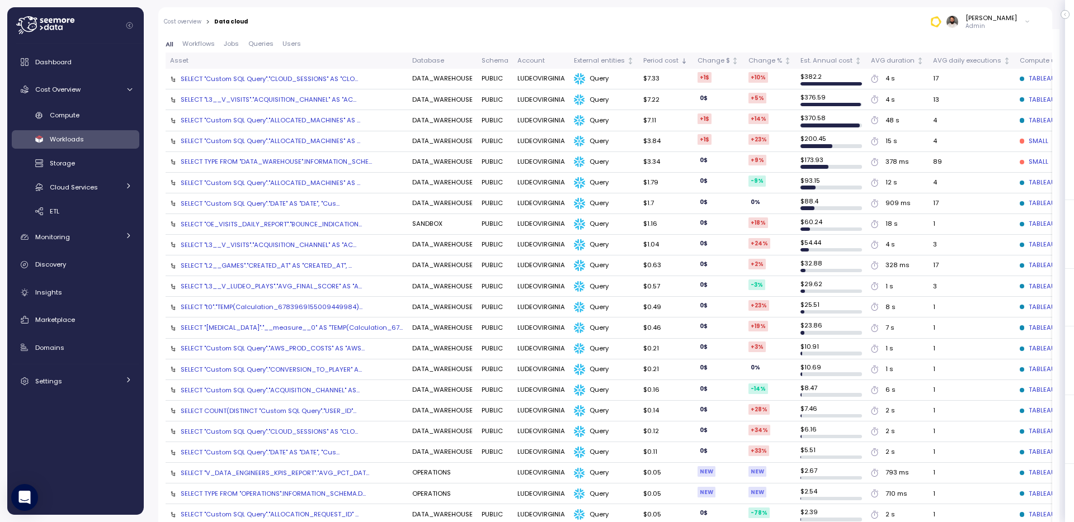
scroll to position [399, 0]
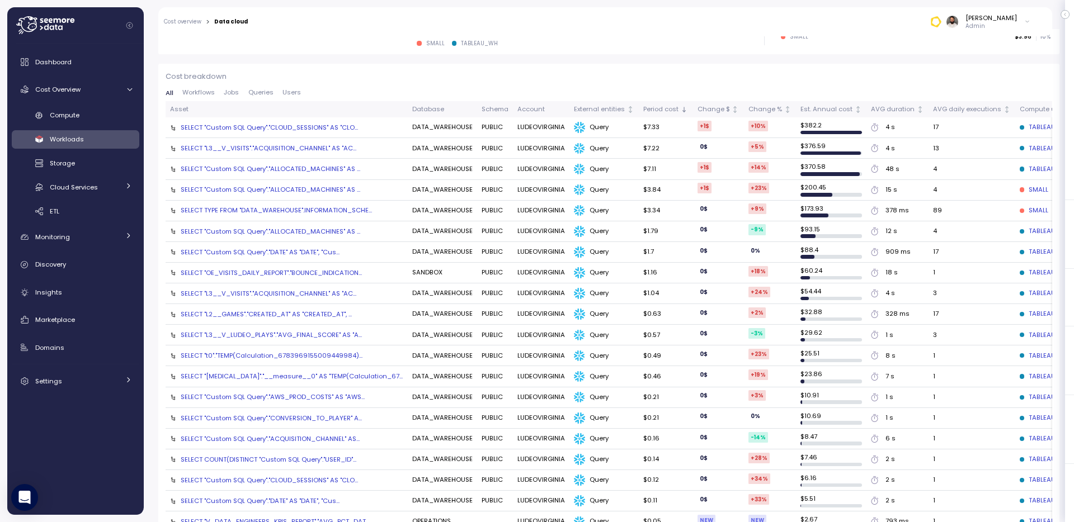
click at [306, 123] on div "SELECT "Custom SQL Query"."CLOUD_SESSIONS" AS "CLO..." at bounding box center [269, 127] width 177 height 9
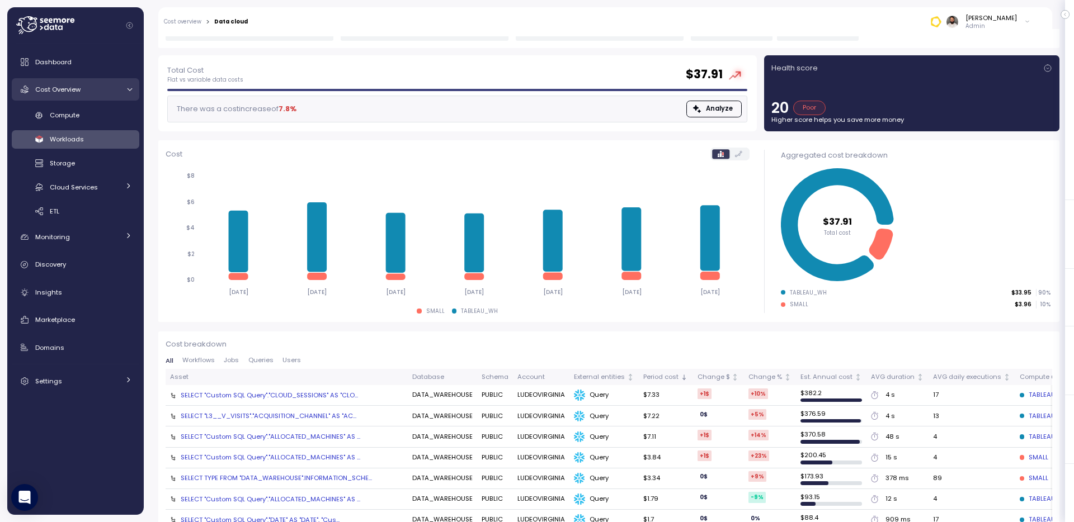
scroll to position [0, 0]
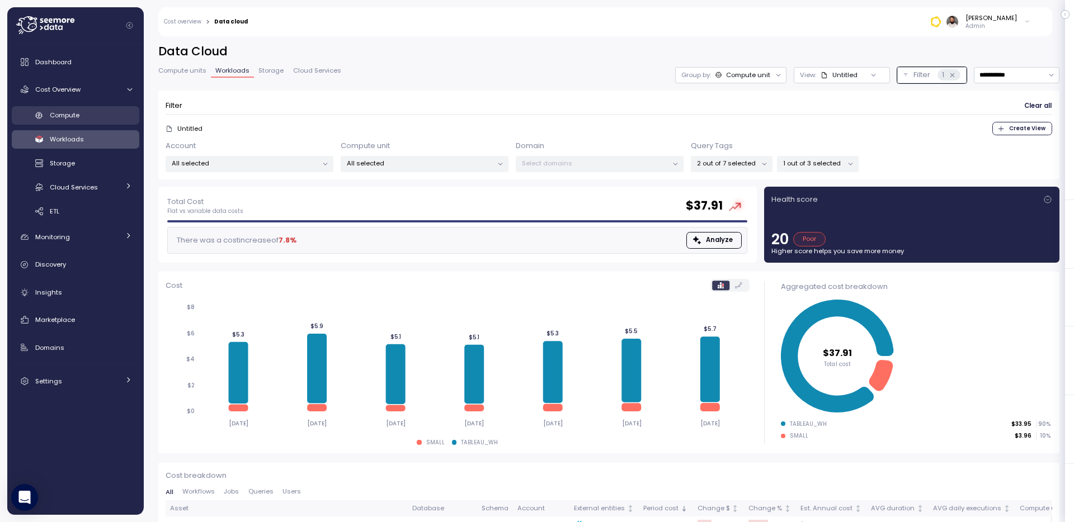
click at [111, 110] on div "Compute" at bounding box center [91, 115] width 82 height 11
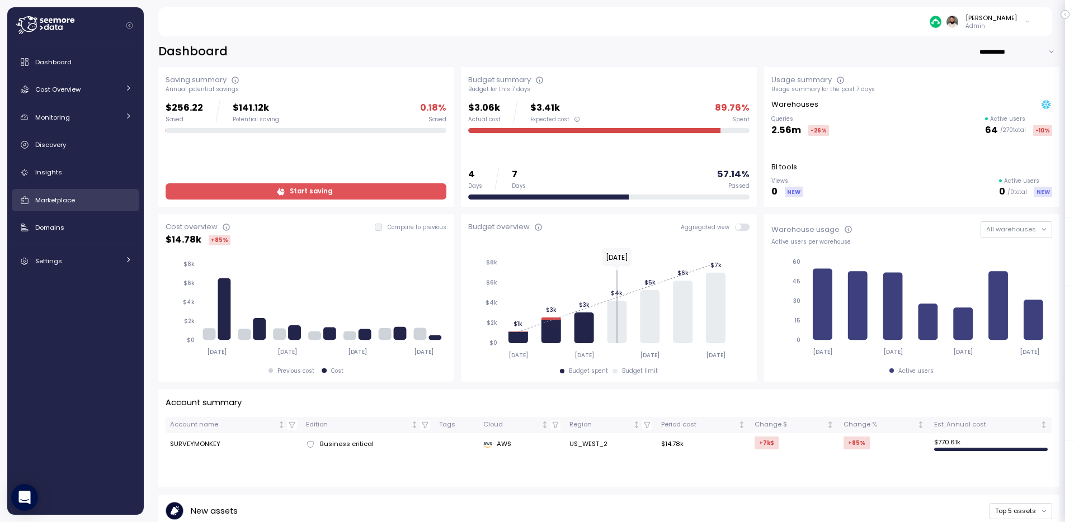
click at [96, 204] on div "Marketplace" at bounding box center [83, 200] width 97 height 11
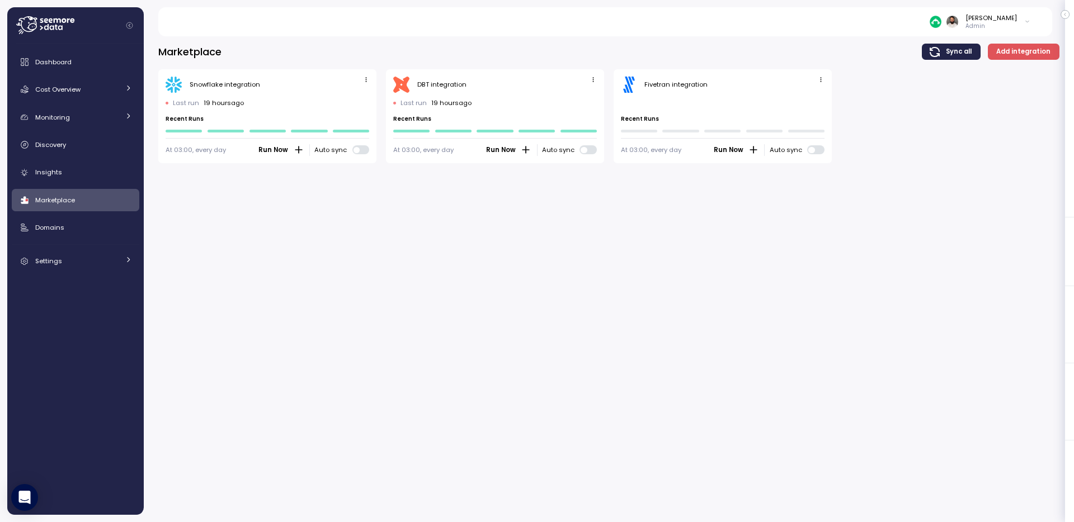
click at [817, 78] on icon "button" at bounding box center [820, 79] width 7 height 7
click at [804, 109] on button "Delete" at bounding box center [804, 117] width 42 height 16
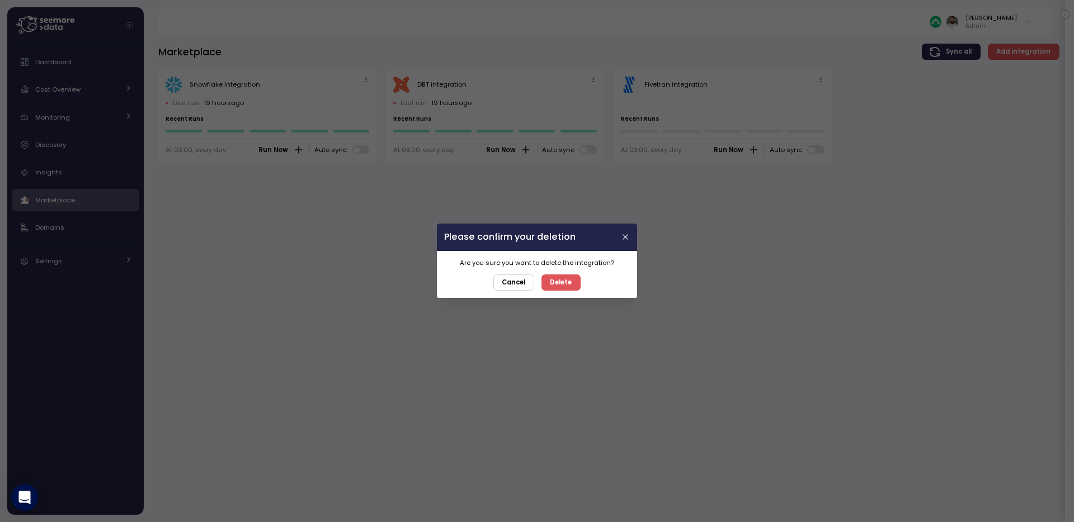
click at [511, 279] on span "Cancel" at bounding box center [513, 282] width 23 height 15
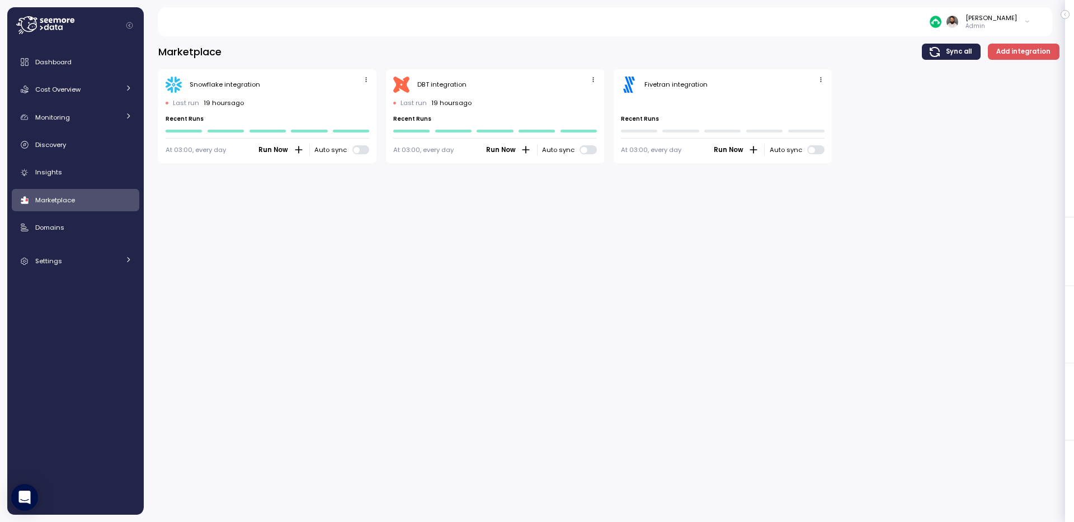
click at [825, 78] on span "button" at bounding box center [821, 80] width 12 height 12
click at [803, 98] on div "Edit" at bounding box center [809, 101] width 20 height 10
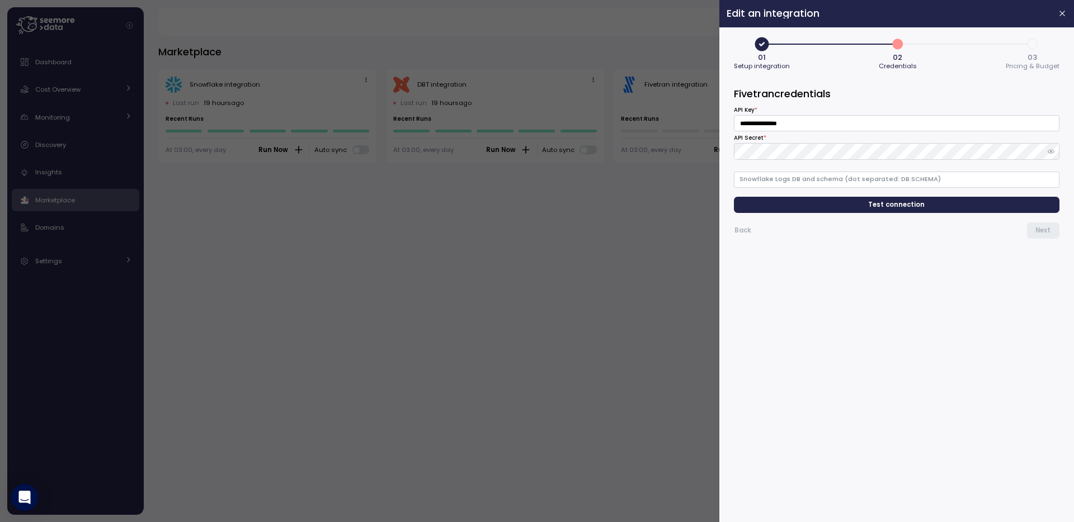
click at [946, 171] on div "**********" at bounding box center [896, 148] width 325 height 80
click at [946, 174] on input "Snowflake Logs DB and schema (dot separated: DB.SCHEMA)" at bounding box center [896, 180] width 325 height 16
click at [1030, 44] on span "3" at bounding box center [1032, 44] width 19 height 19
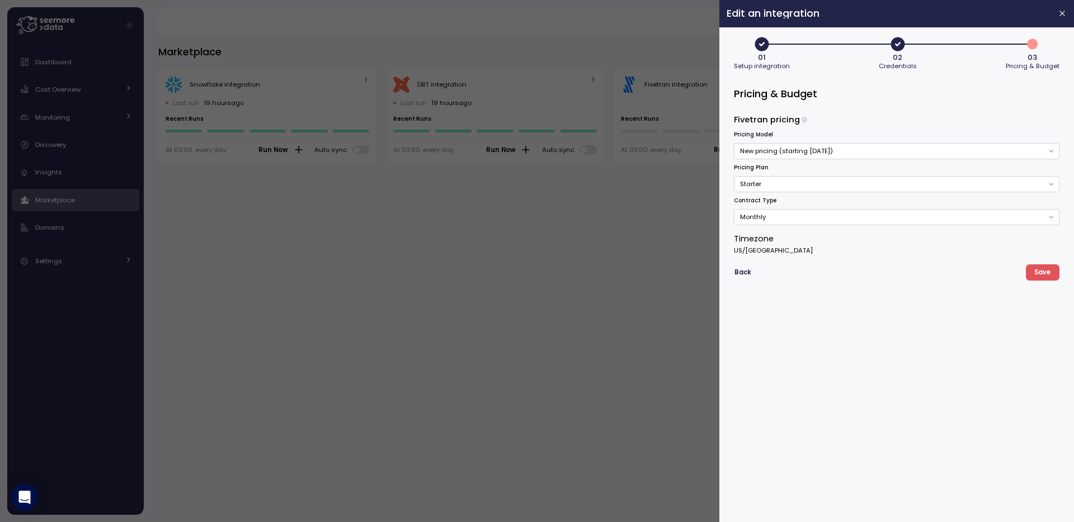
click at [896, 42] on icon "button" at bounding box center [898, 44] width 14 height 14
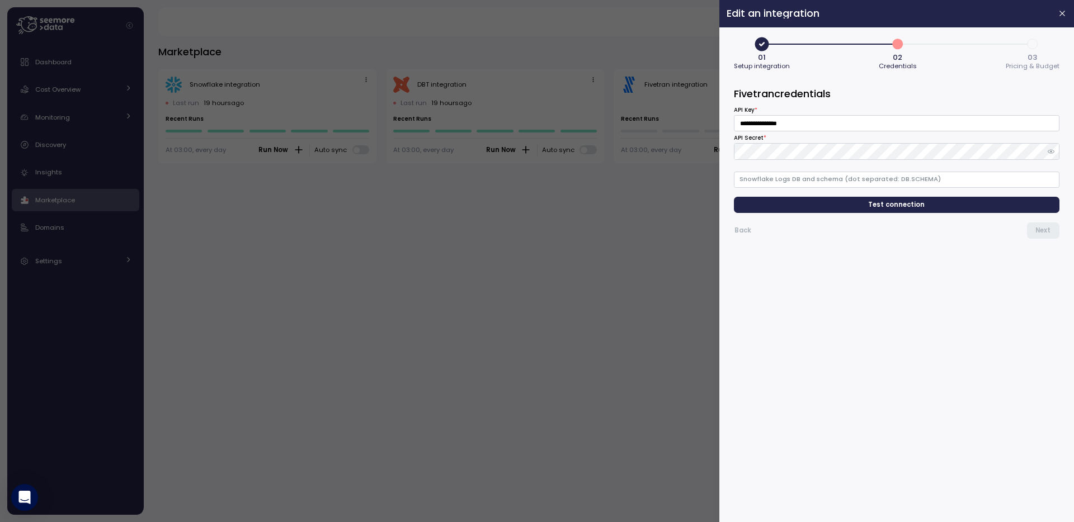
click at [758, 45] on icon "button" at bounding box center [762, 44] width 14 height 14
click at [759, 45] on icon "button" at bounding box center [761, 44] width 17 height 17
click at [898, 206] on span "Test connection" at bounding box center [897, 204] width 56 height 15
click at [813, 177] on input "Snowflake Logs DB and schema (dot separated: DB.SCHEMA)" at bounding box center [896, 180] width 325 height 16
click at [102, 87] on div at bounding box center [537, 261] width 1074 height 522
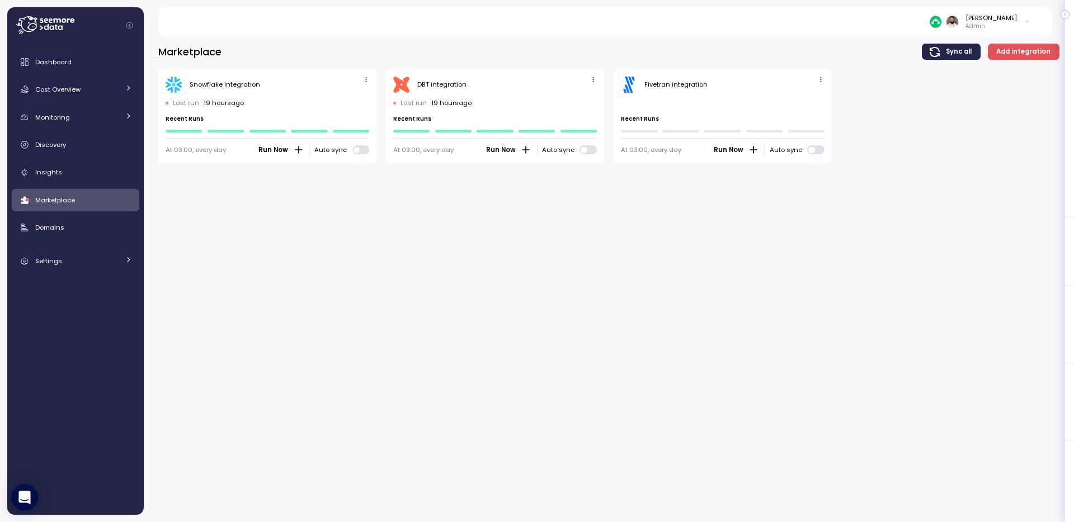
click at [102, 87] on div "Cost Overview" at bounding box center [77, 89] width 84 height 11
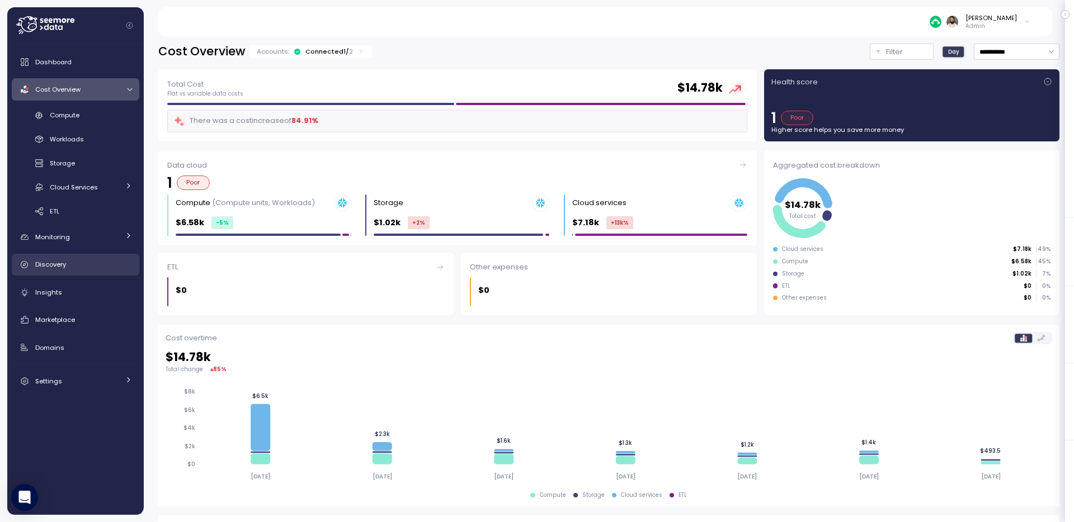
click at [79, 267] on div "Discovery" at bounding box center [83, 264] width 97 height 11
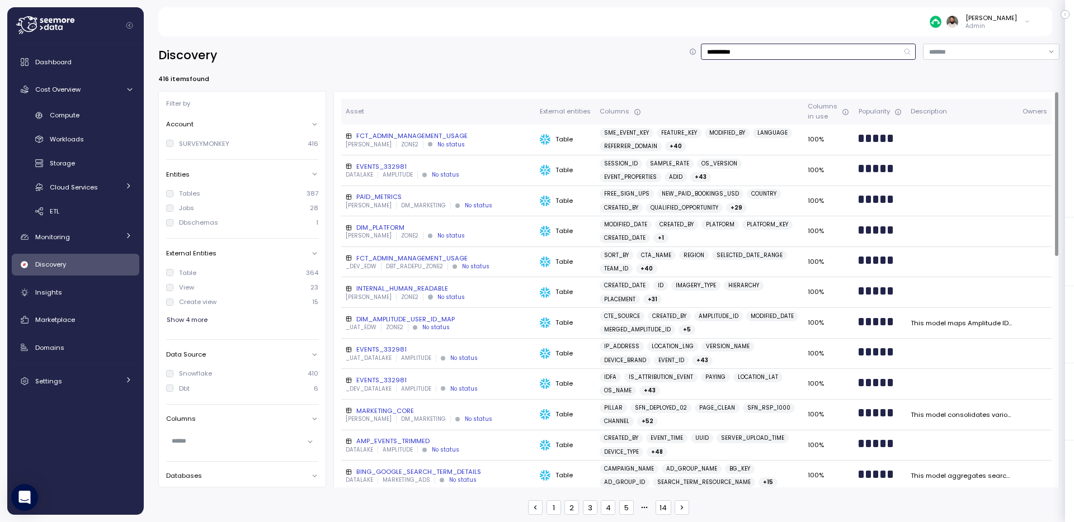
click at [791, 55] on input "**********" at bounding box center [808, 52] width 215 height 16
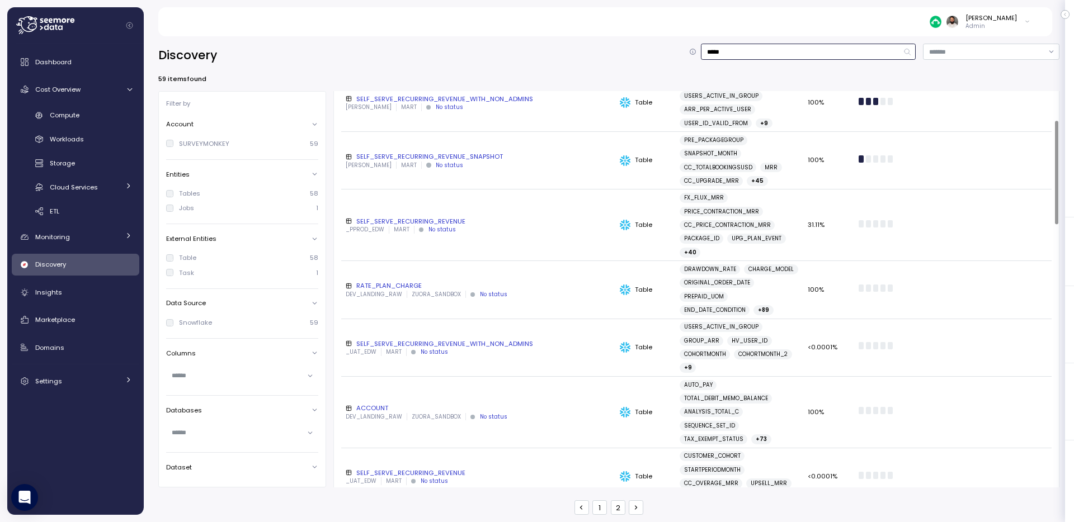
scroll to position [110, 0]
type input "*****"
click at [195, 376] on input "text" at bounding box center [237, 376] width 131 height 10
click at [196, 397] on div "Mrr 57" at bounding box center [248, 398] width 126 height 8
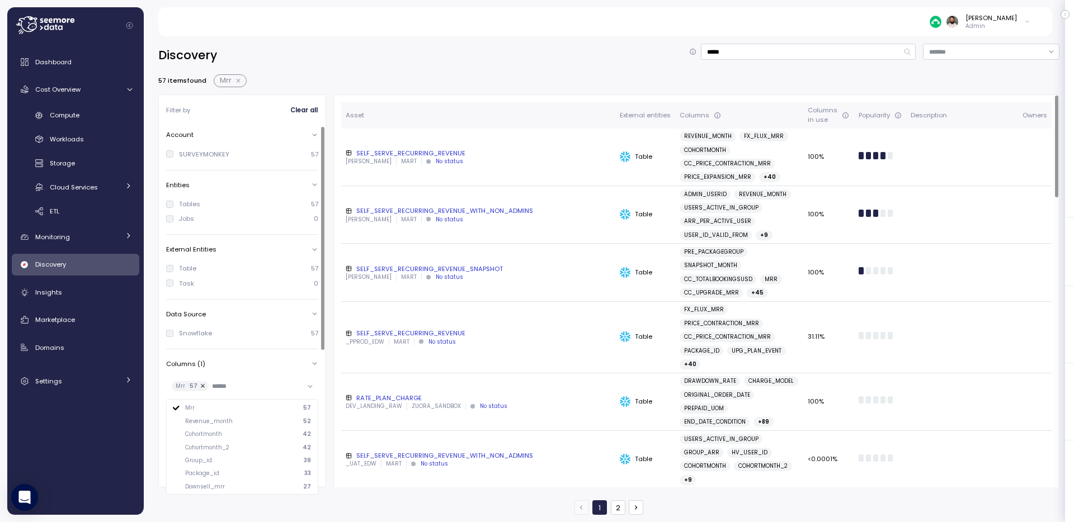
click at [246, 296] on div "Account SURVEYMONKEY 57 Entities Tables 57 Jobs 0 External Entities Table 57 Ta…" at bounding box center [245, 406] width 159 height 560
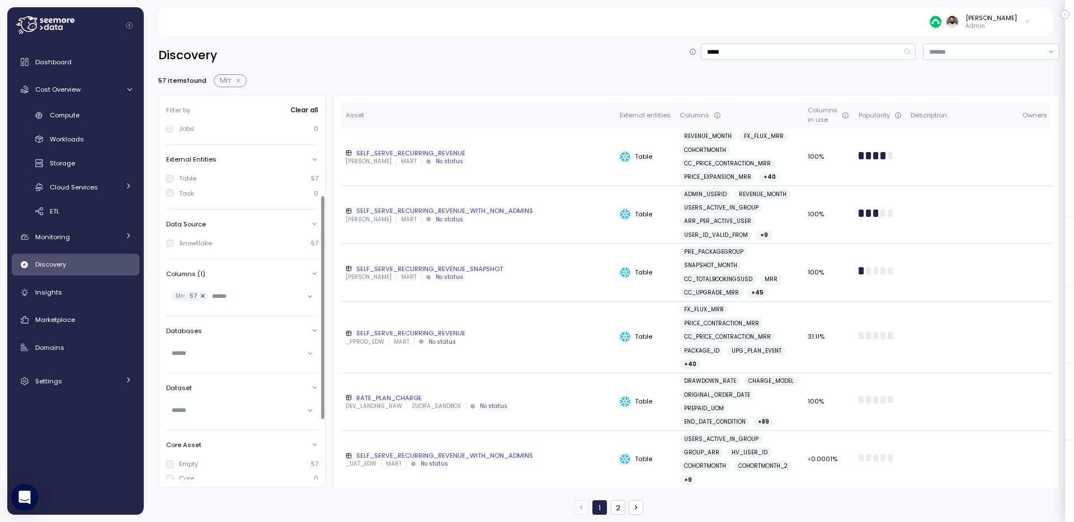
scroll to position [136, 0]
click at [239, 312] on input "text" at bounding box center [237, 308] width 131 height 10
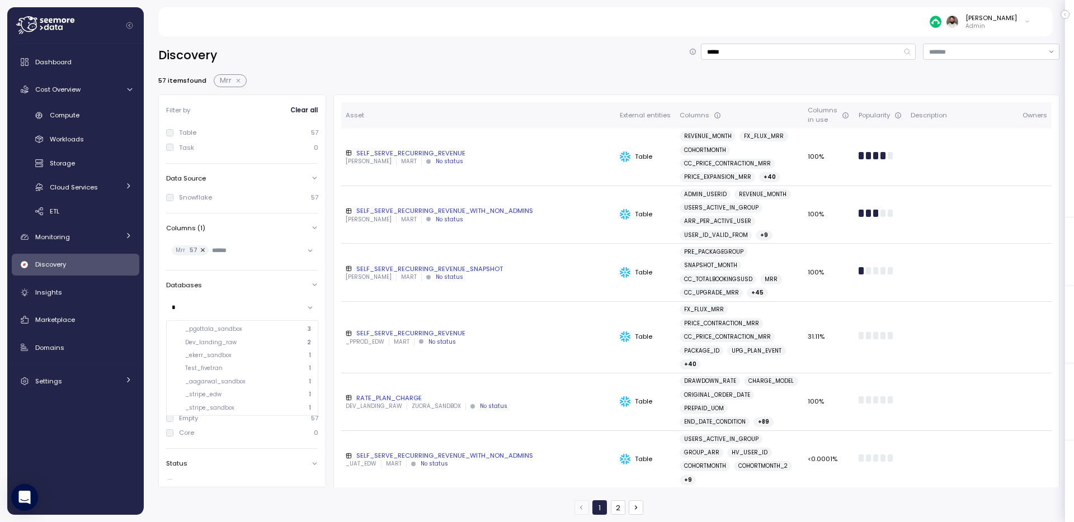
scroll to position [0, 0]
type input "****"
click at [202, 249] on button "button" at bounding box center [202, 251] width 11 height 10
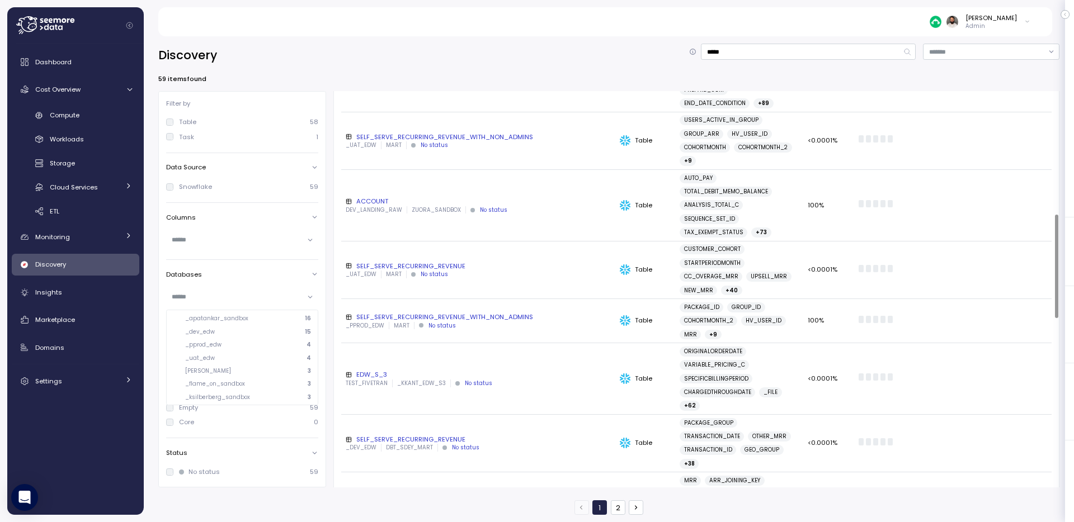
scroll to position [270, 0]
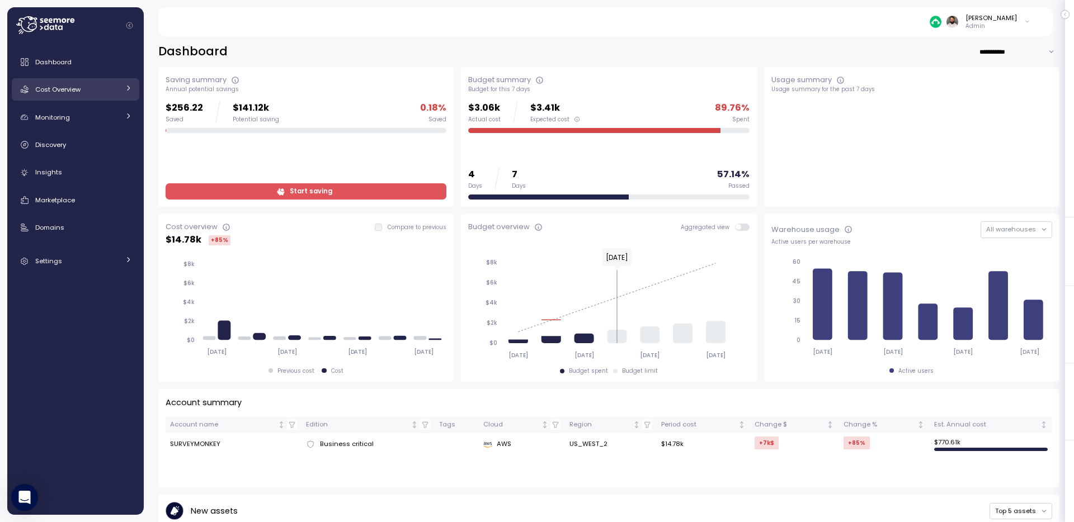
click at [97, 88] on div "Cost Overview" at bounding box center [77, 89] width 84 height 11
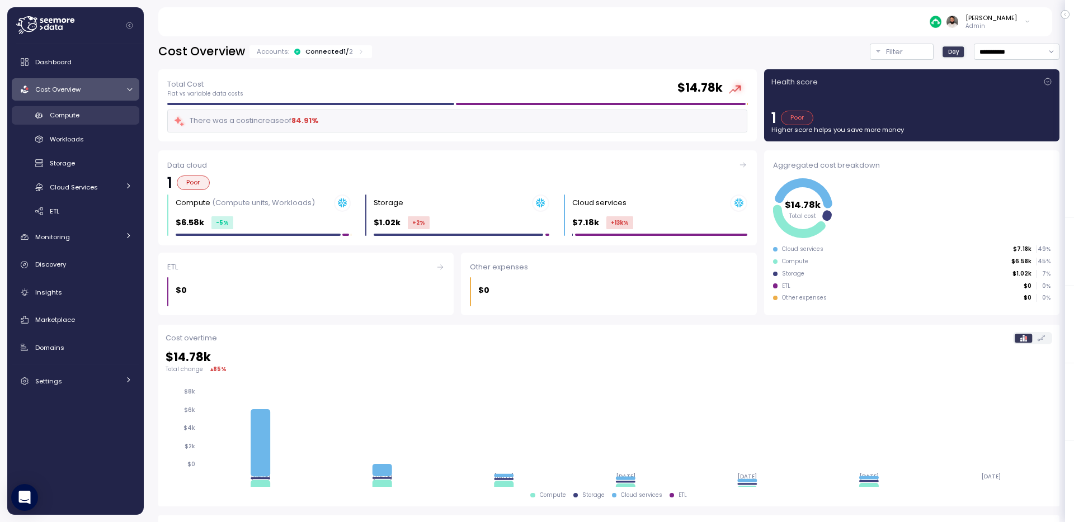
click at [96, 115] on div "Compute" at bounding box center [91, 115] width 82 height 11
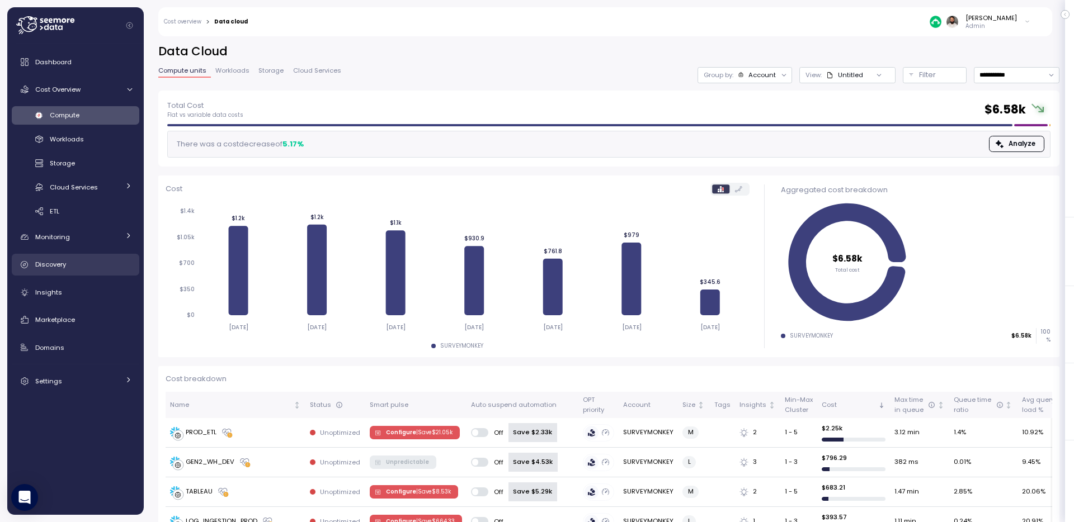
click at [89, 259] on div "Discovery" at bounding box center [83, 264] width 97 height 11
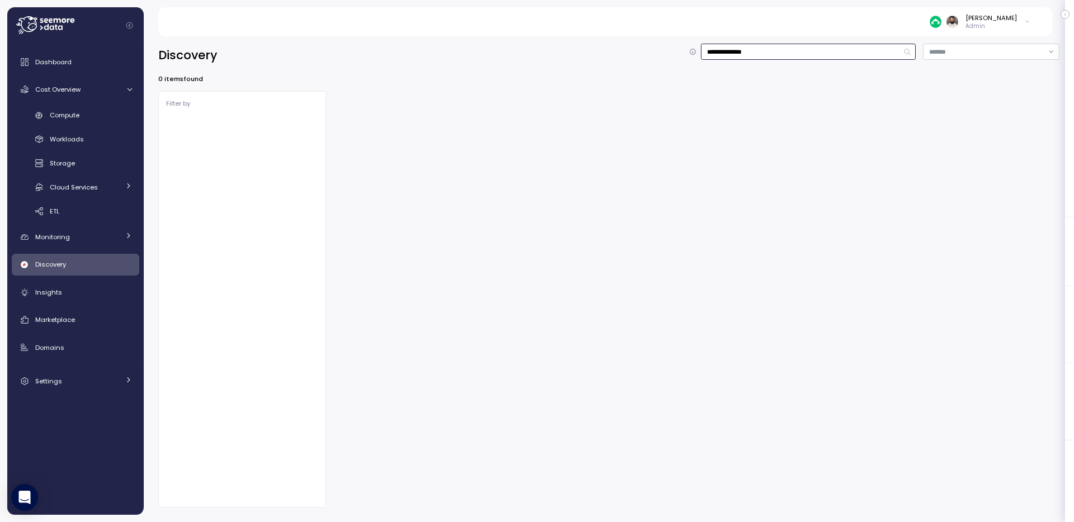
click at [785, 44] on input "**********" at bounding box center [808, 52] width 215 height 16
type input "*"
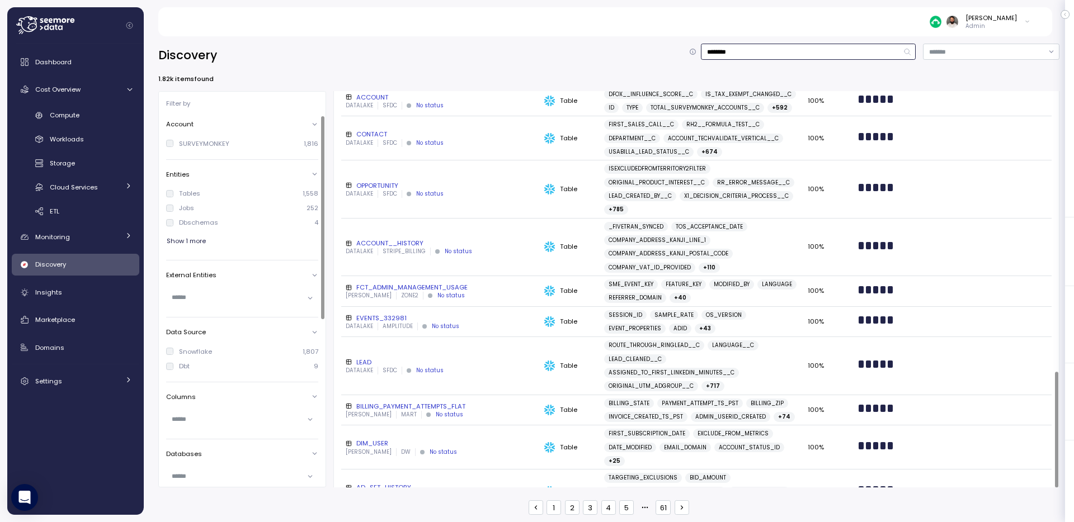
scroll to position [956, 0]
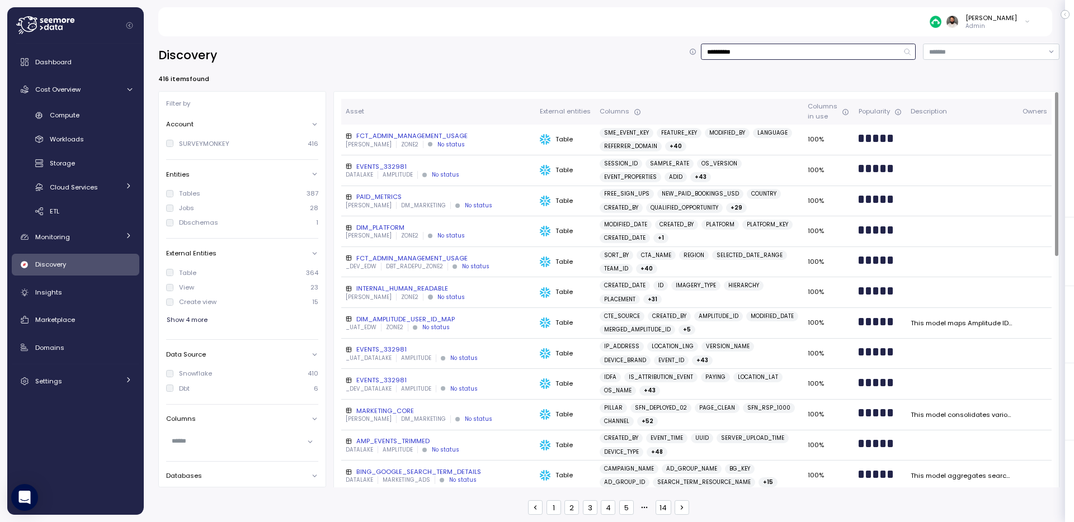
type input "**********"
